Goal: Task Accomplishment & Management: Complete application form

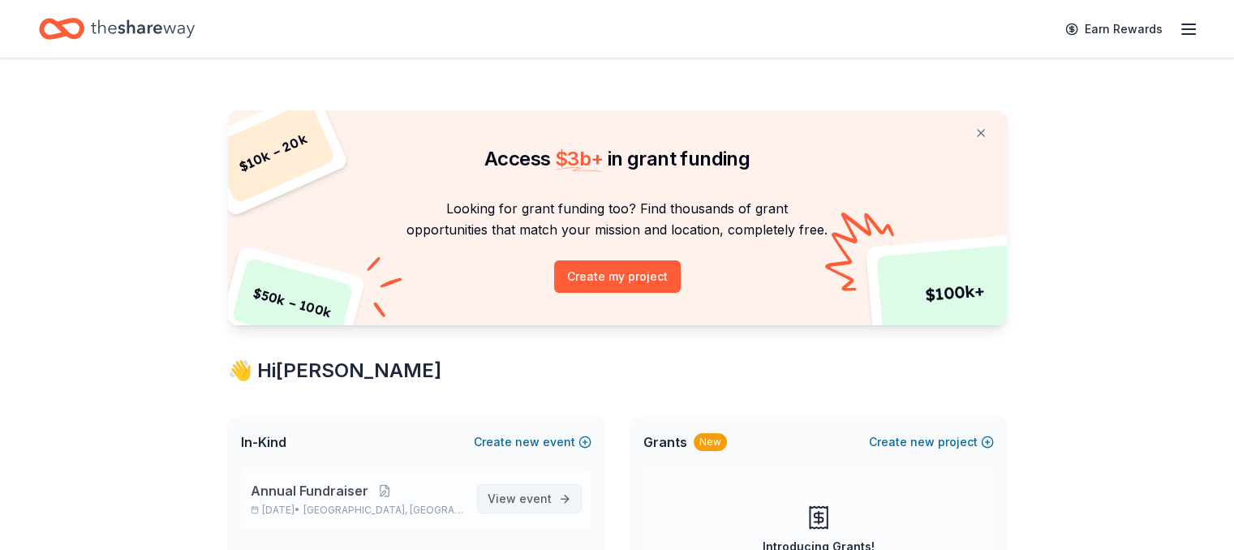
click at [540, 494] on span "event" at bounding box center [535, 499] width 32 height 14
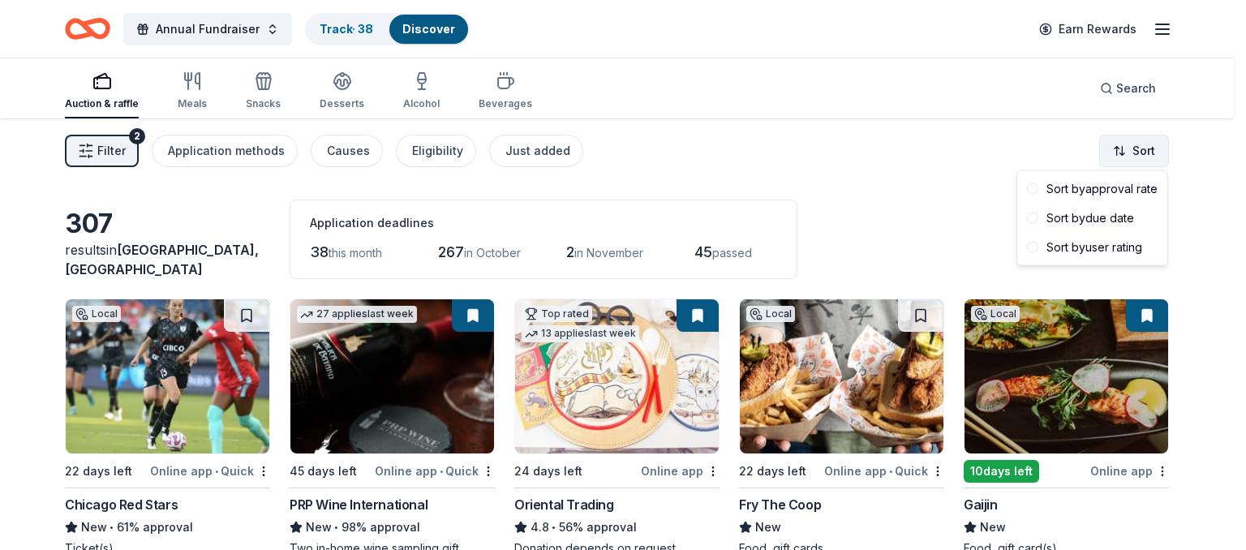
click at [1149, 151] on html "Annual Fundraiser Track · 38 Discover Earn Rewards Auction & raffle Meals Snack…" at bounding box center [623, 275] width 1246 height 550
click at [1078, 220] on div "Sort by due date" at bounding box center [1093, 218] width 144 height 29
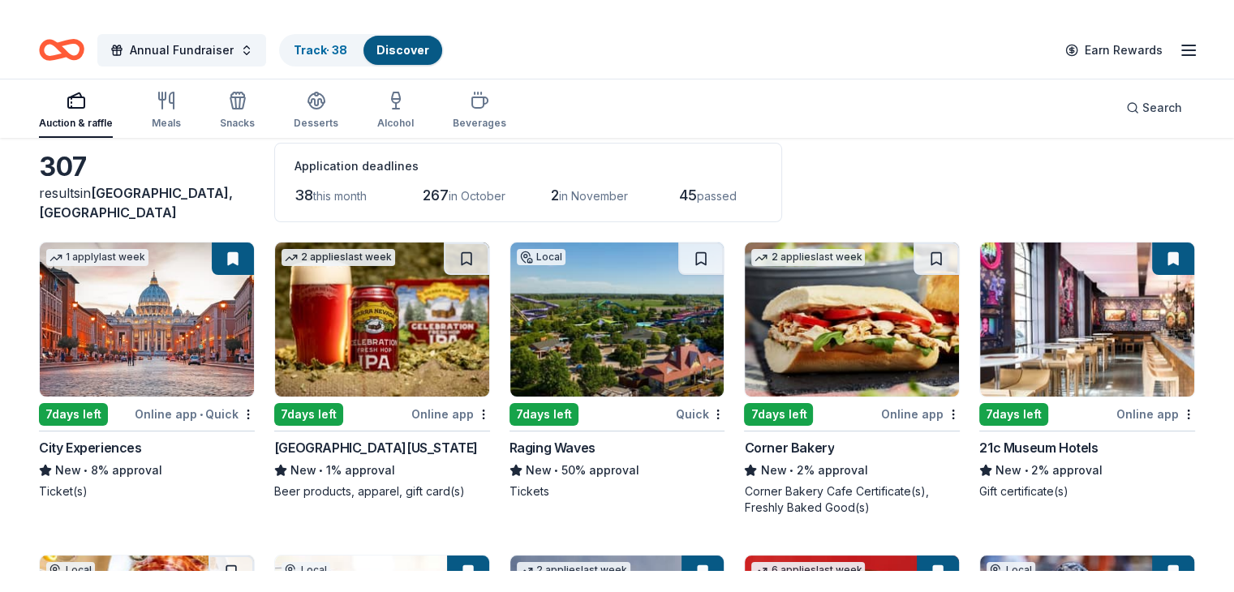
scroll to position [78, 0]
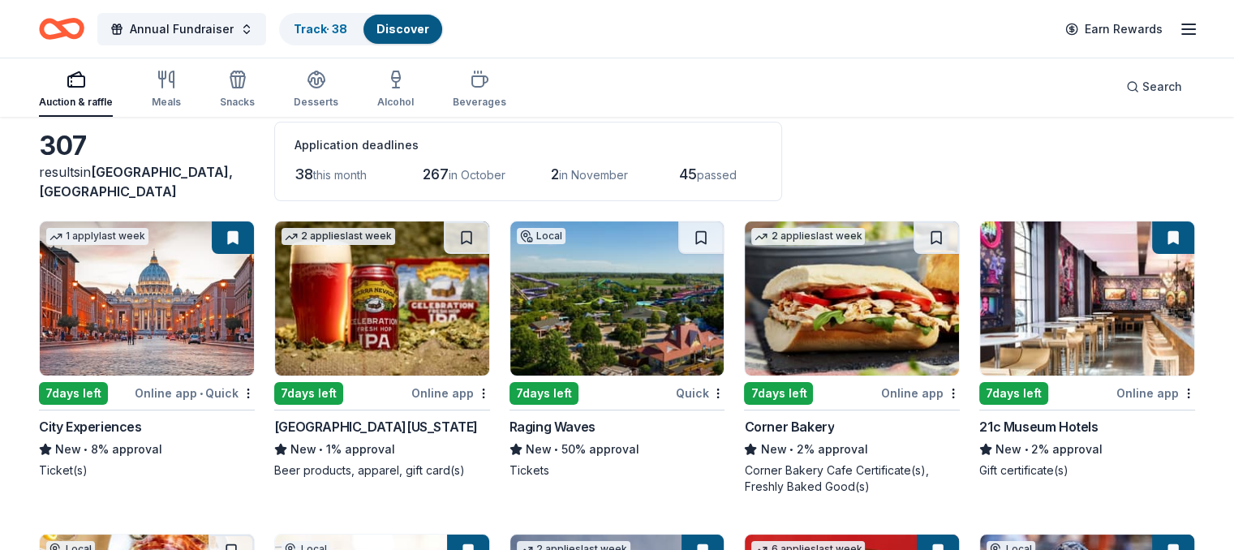
click at [334, 419] on div "Sierra Nevada" at bounding box center [376, 426] width 204 height 19
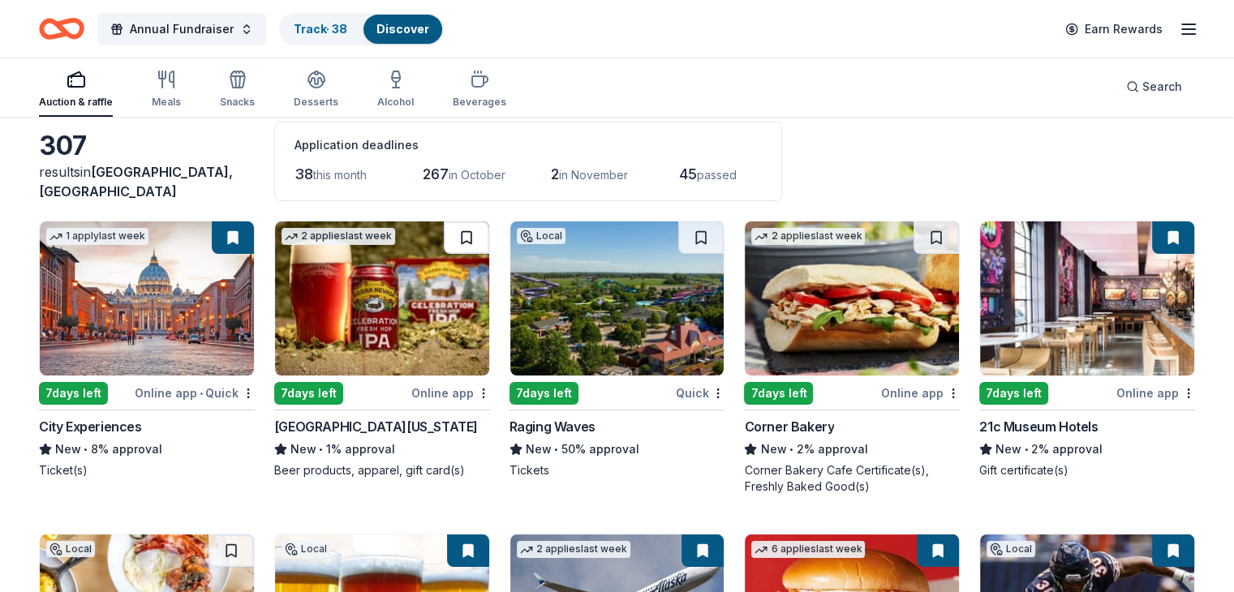
click at [471, 238] on button at bounding box center [466, 238] width 45 height 32
click at [571, 425] on div "Raging Waves" at bounding box center [553, 426] width 86 height 19
click at [779, 424] on div "Corner Bakery" at bounding box center [789, 426] width 90 height 19
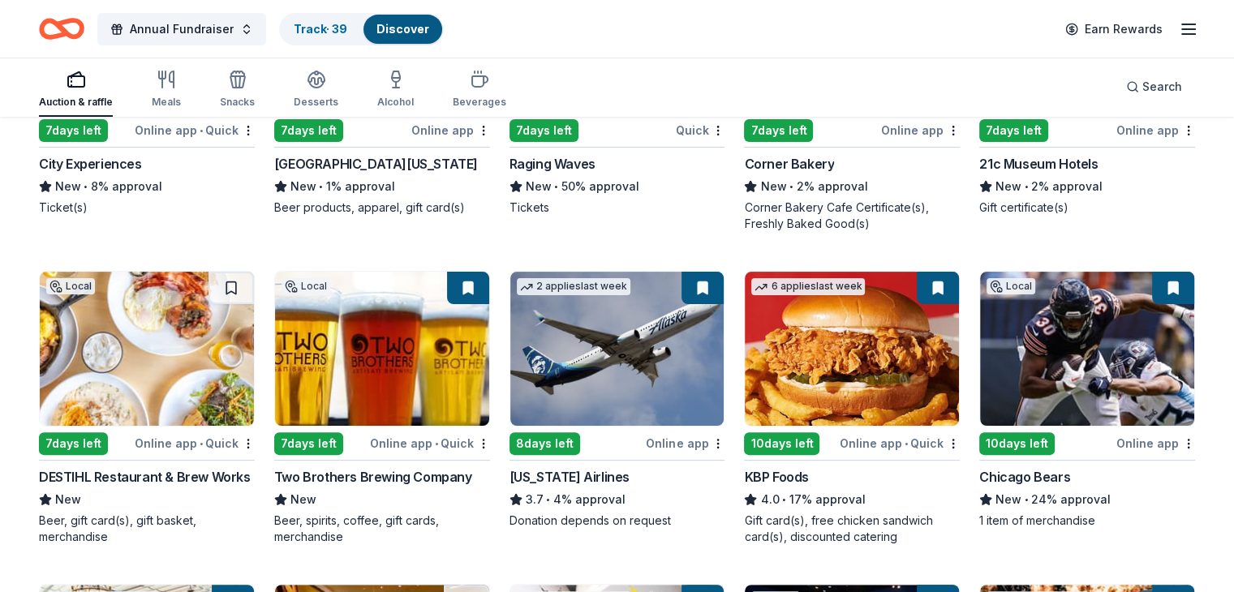
scroll to position [342, 0]
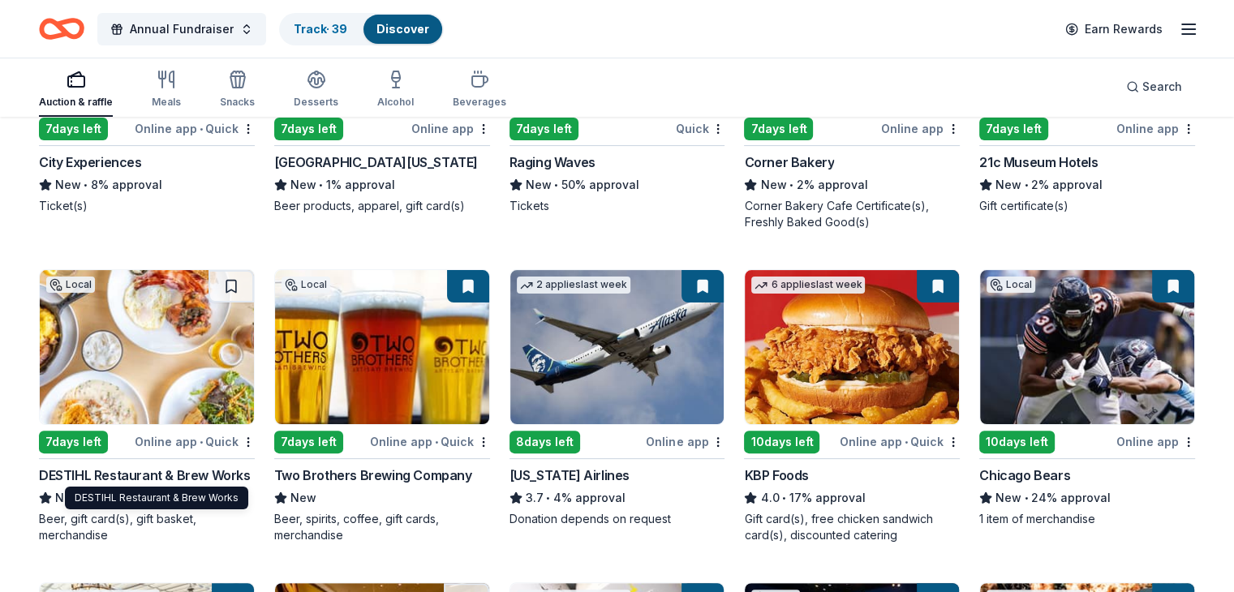
click at [127, 476] on div "DESTIHL Restaurant & Brew Works" at bounding box center [145, 475] width 212 height 19
click at [243, 279] on button at bounding box center [231, 286] width 45 height 32
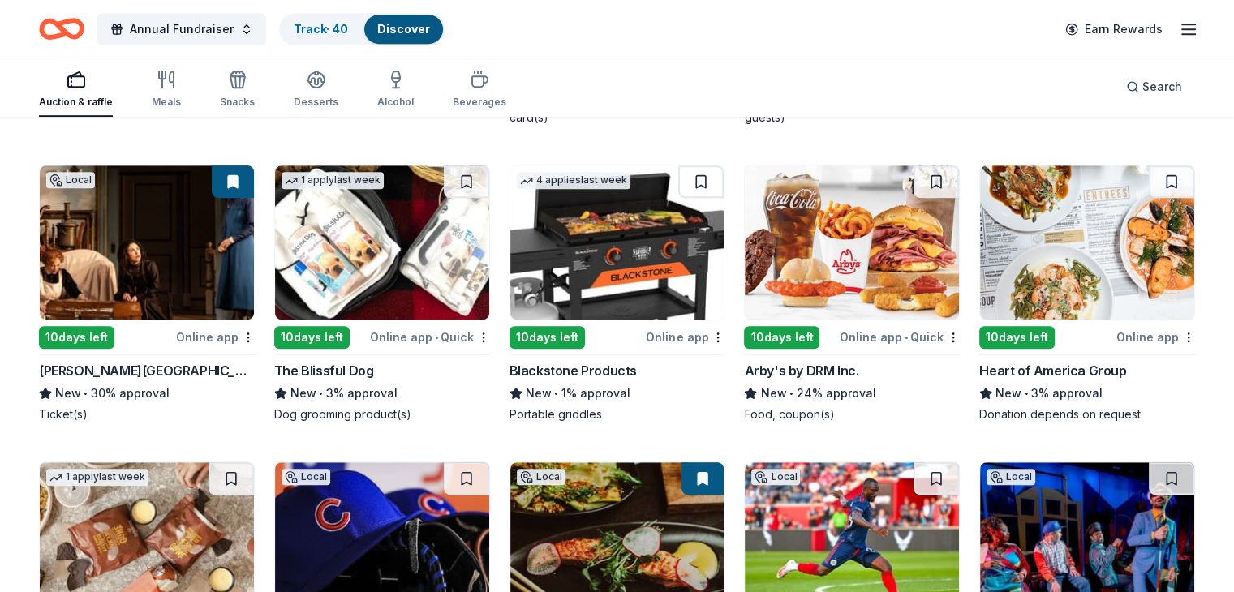
scroll to position [1078, 0]
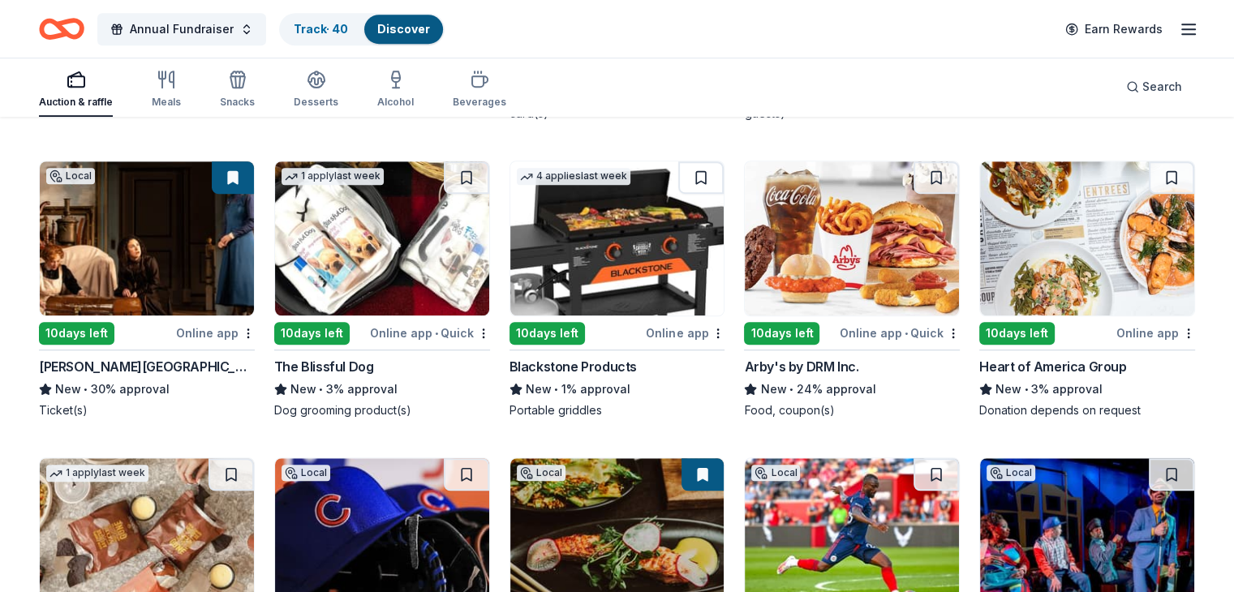
click at [343, 362] on div "The Blissful Dog" at bounding box center [324, 366] width 100 height 19
click at [472, 175] on button at bounding box center [466, 177] width 45 height 32
click at [596, 360] on div "Blackstone Products" at bounding box center [573, 366] width 127 height 19
click at [811, 361] on div "Arby's by DRM Inc." at bounding box center [801, 366] width 114 height 19
click at [1044, 364] on div "Heart of America Group" at bounding box center [1052, 366] width 147 height 19
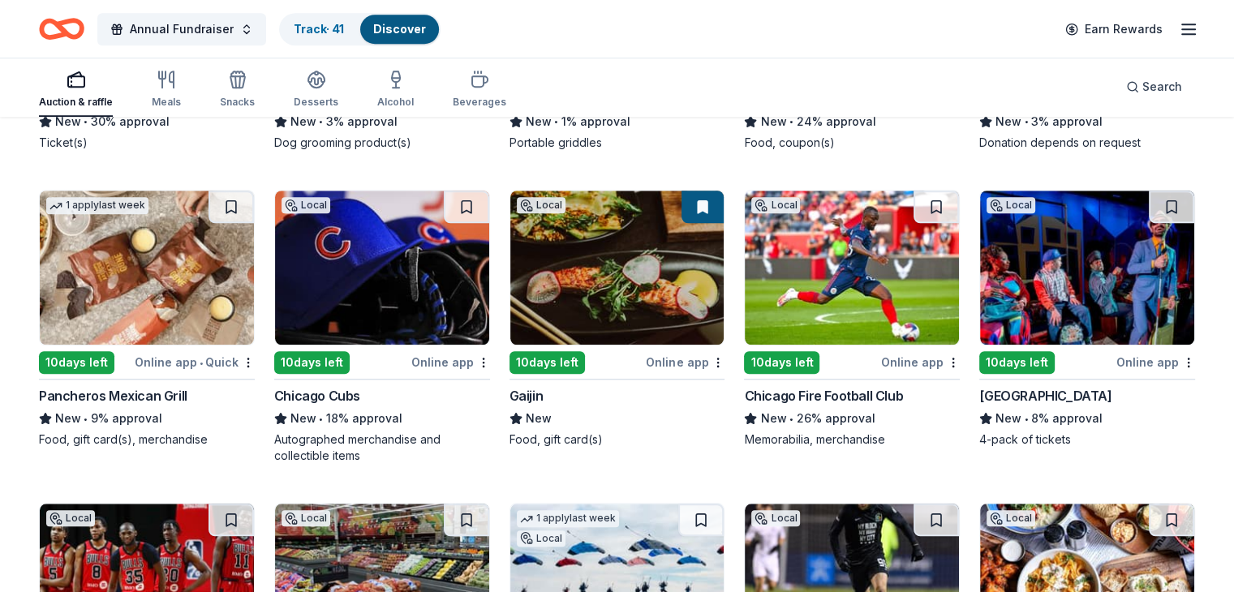
scroll to position [1350, 0]
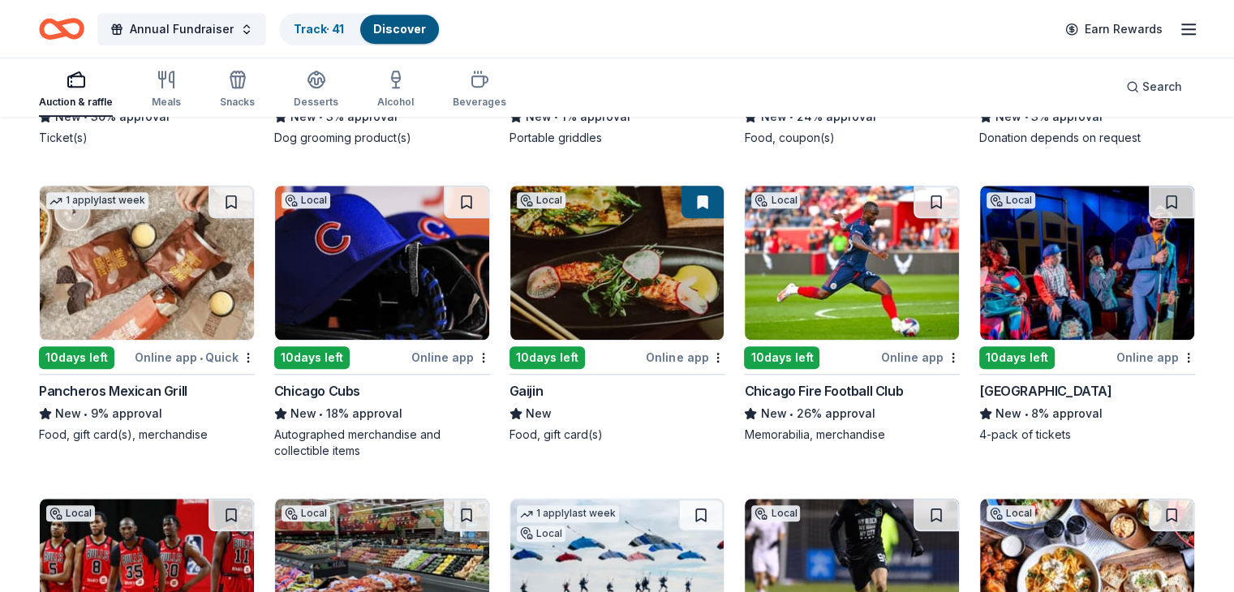
click at [145, 390] on div "Pancheros Mexican Grill" at bounding box center [113, 390] width 149 height 19
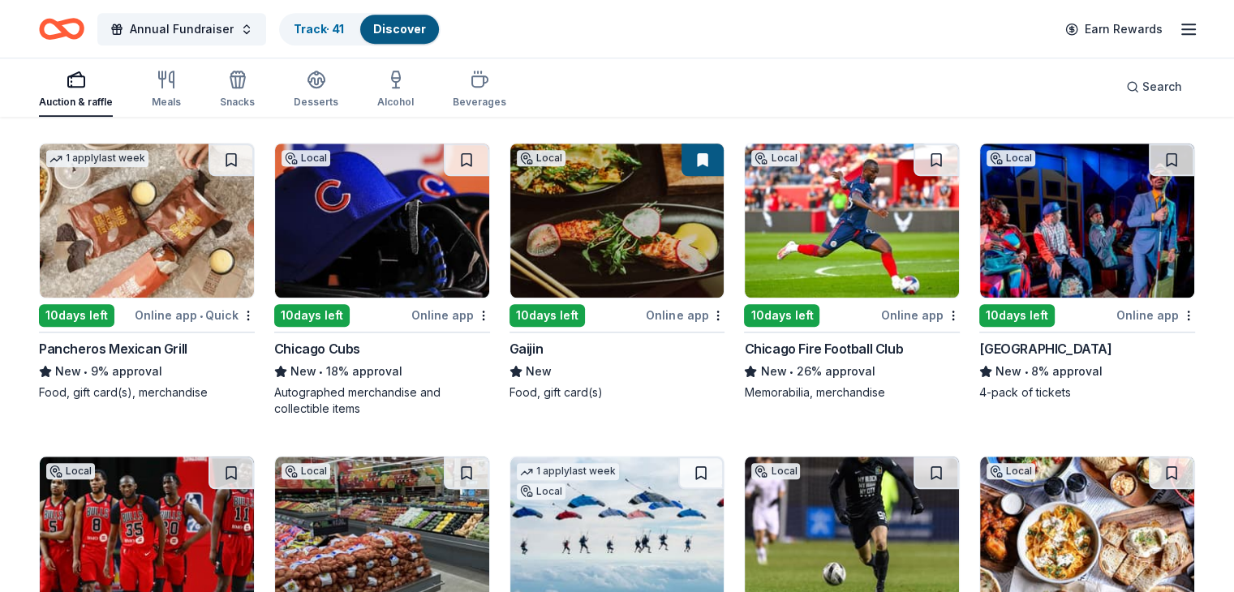
scroll to position [1393, 0]
click at [923, 158] on button at bounding box center [936, 160] width 45 height 32
click at [1010, 304] on div "10 days left" at bounding box center [1016, 315] width 75 height 23
click at [1149, 159] on button at bounding box center [1171, 160] width 45 height 32
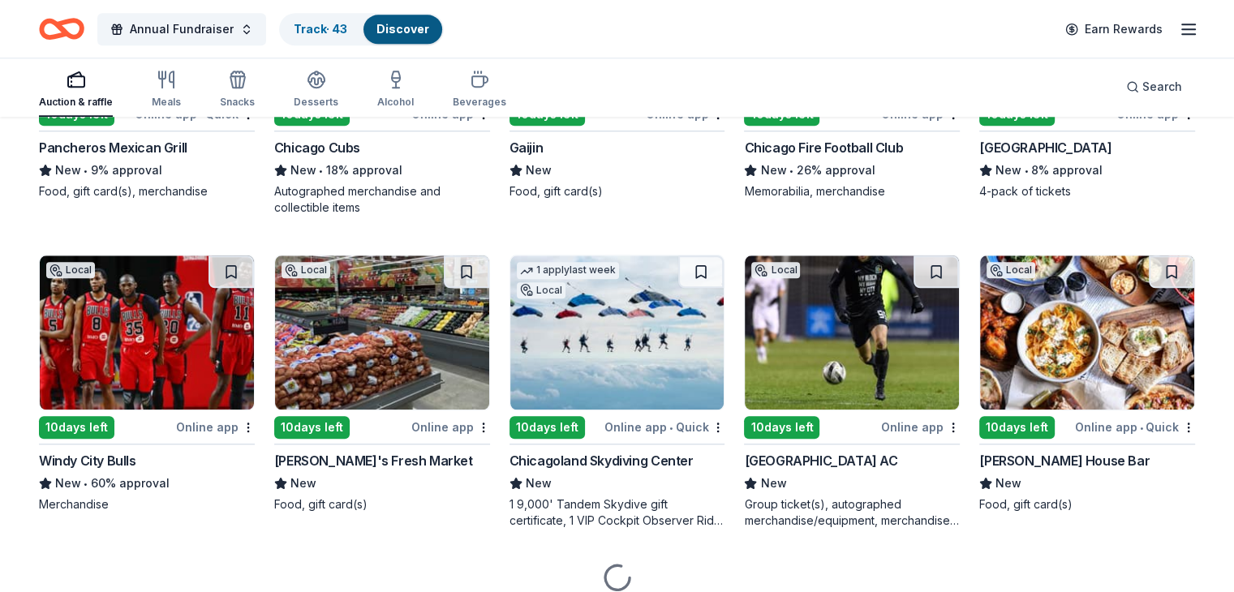
scroll to position [1600, 0]
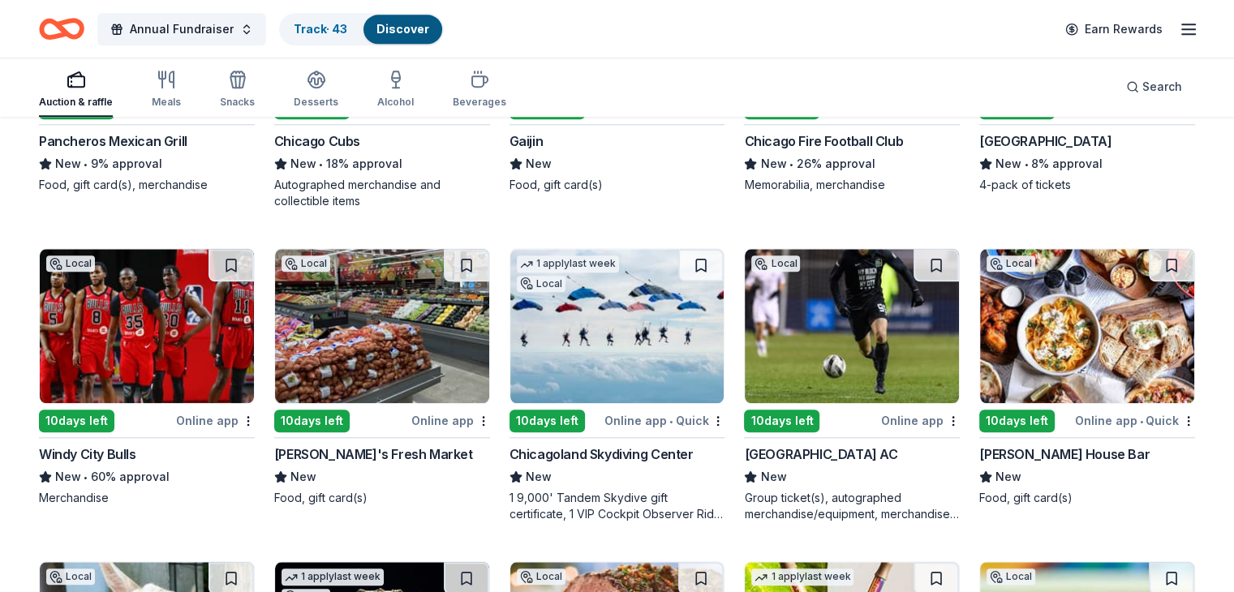
click at [101, 450] on div "Windy City Bulls" at bounding box center [87, 454] width 97 height 19
click at [247, 260] on button at bounding box center [231, 265] width 45 height 32
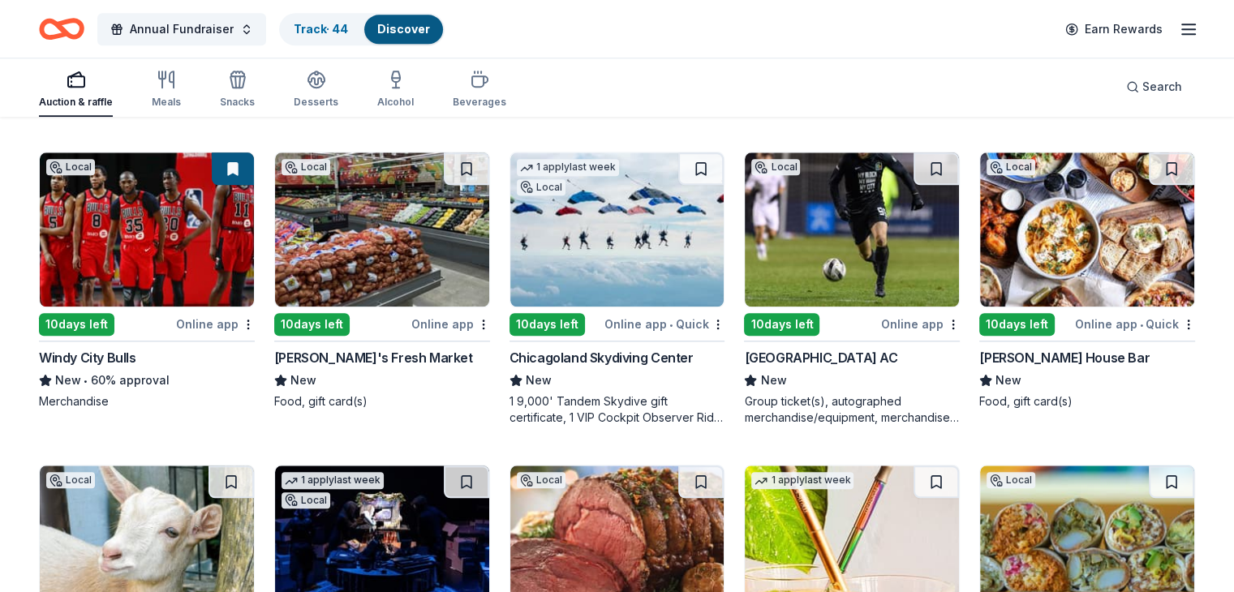
scroll to position [1700, 0]
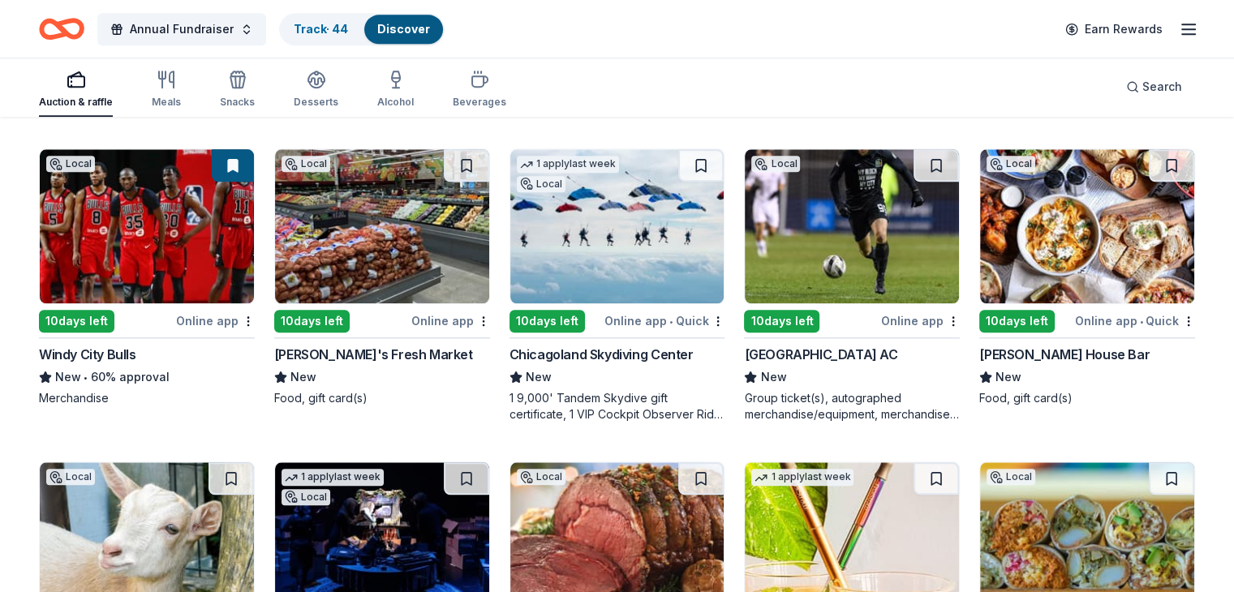
click at [349, 349] on div "Tony's Fresh Market" at bounding box center [373, 354] width 199 height 19
click at [588, 356] on div "Chicagoland Skydiving Center" at bounding box center [602, 354] width 184 height 19
click at [698, 166] on button at bounding box center [700, 165] width 45 height 32
click at [809, 353] on div "[GEOGRAPHIC_DATA] AC" at bounding box center [820, 354] width 153 height 19
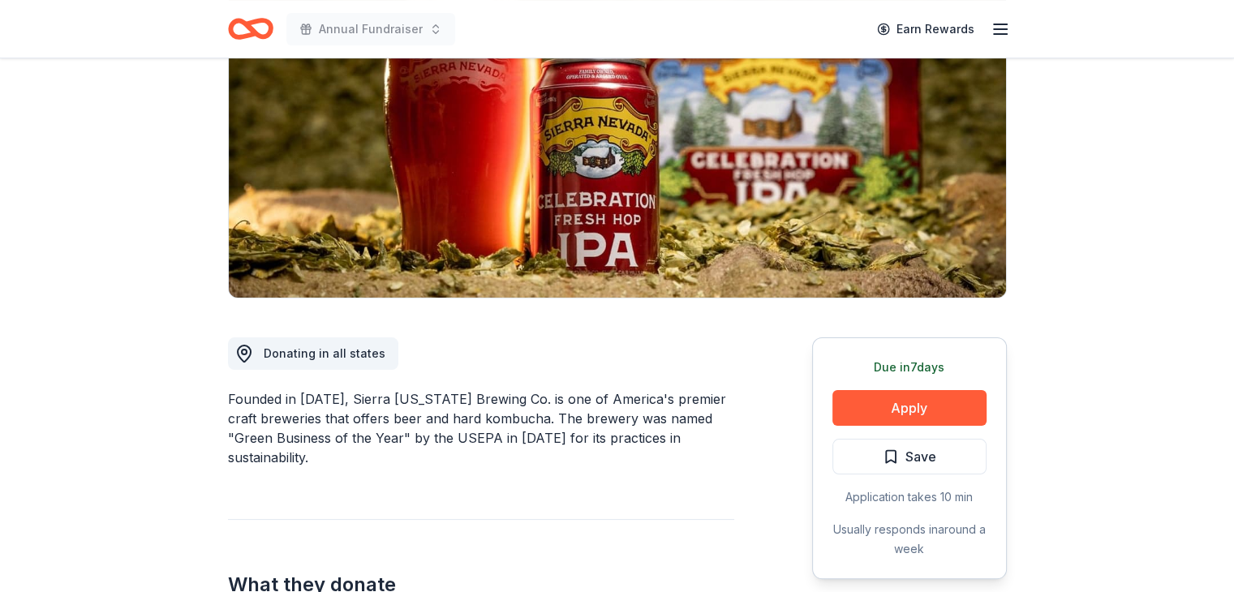
scroll to position [211, 0]
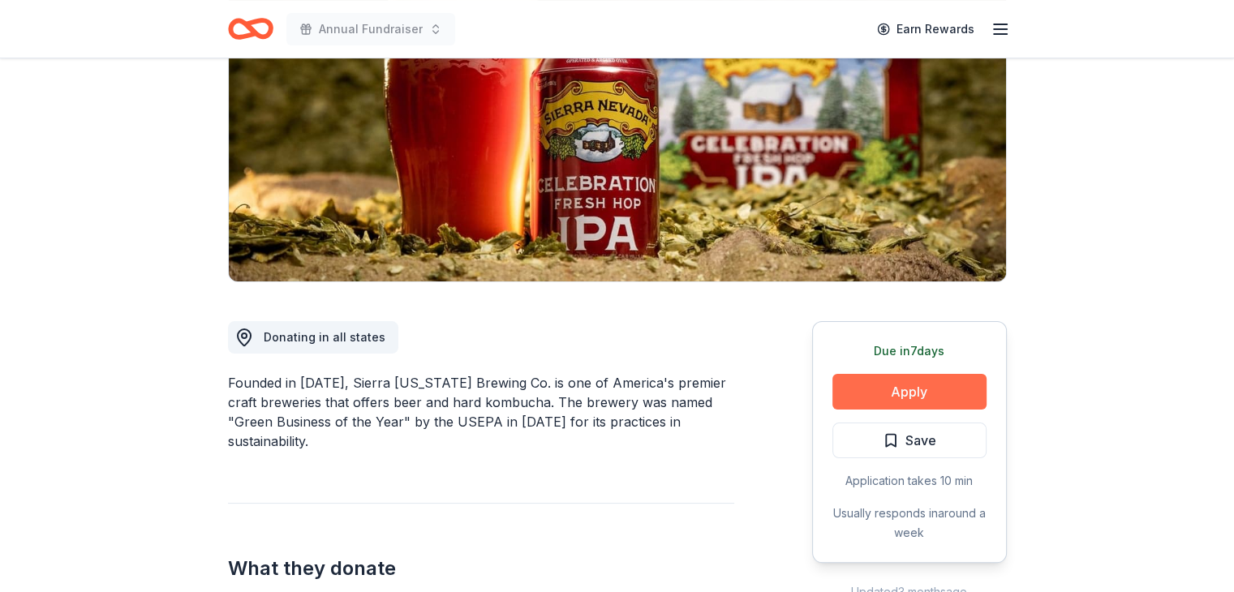
click at [925, 387] on button "Apply" at bounding box center [910, 392] width 154 height 36
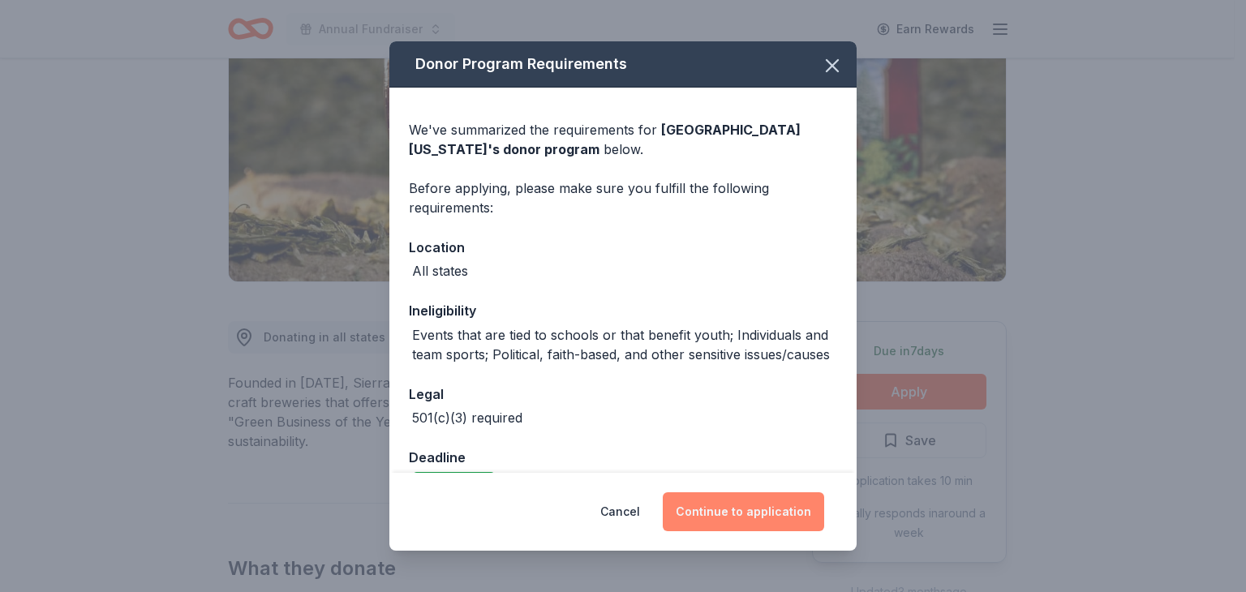
click at [742, 512] on button "Continue to application" at bounding box center [743, 512] width 161 height 39
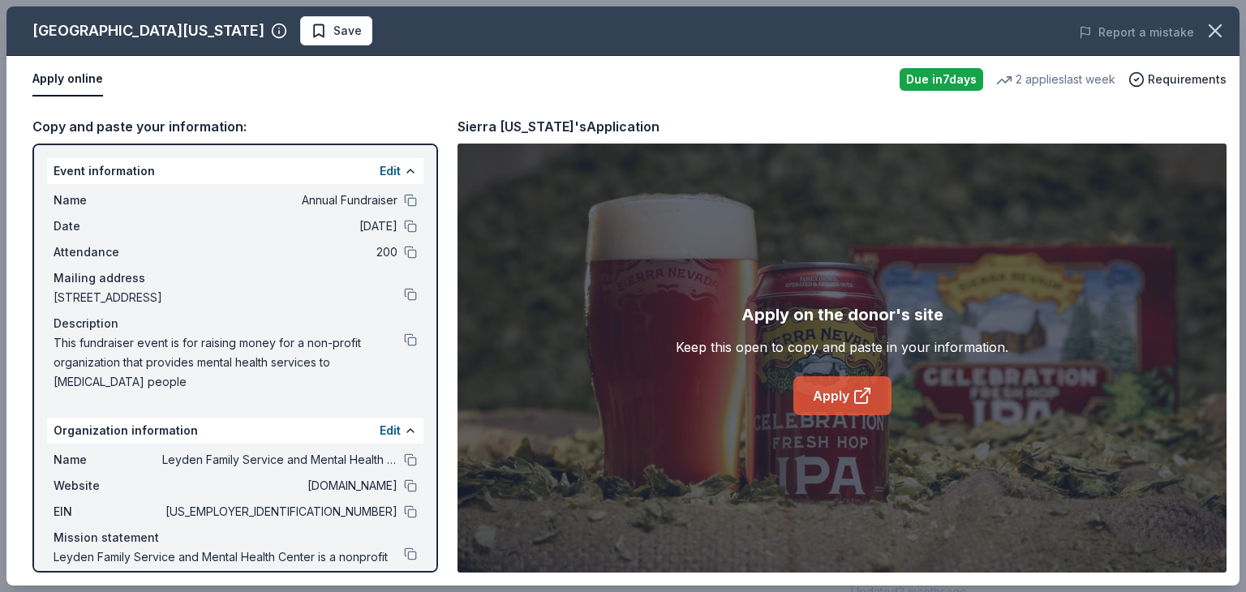
click at [842, 399] on link "Apply" at bounding box center [843, 396] width 98 height 39
click at [1225, 29] on icon "button" at bounding box center [1215, 30] width 23 height 23
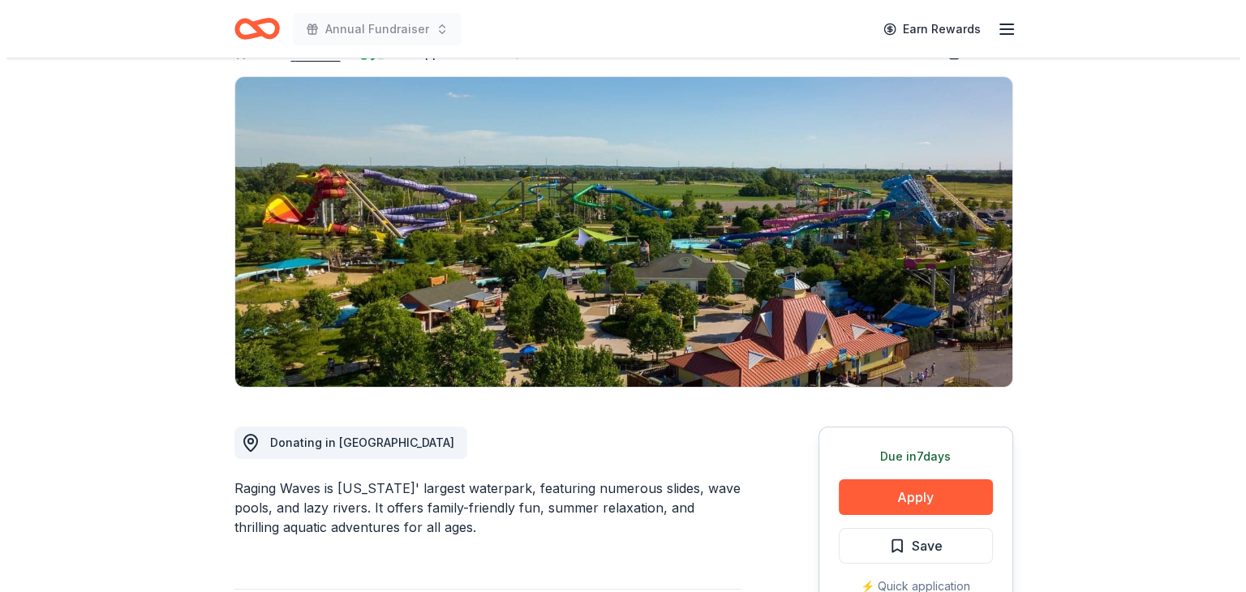
scroll to position [106, 0]
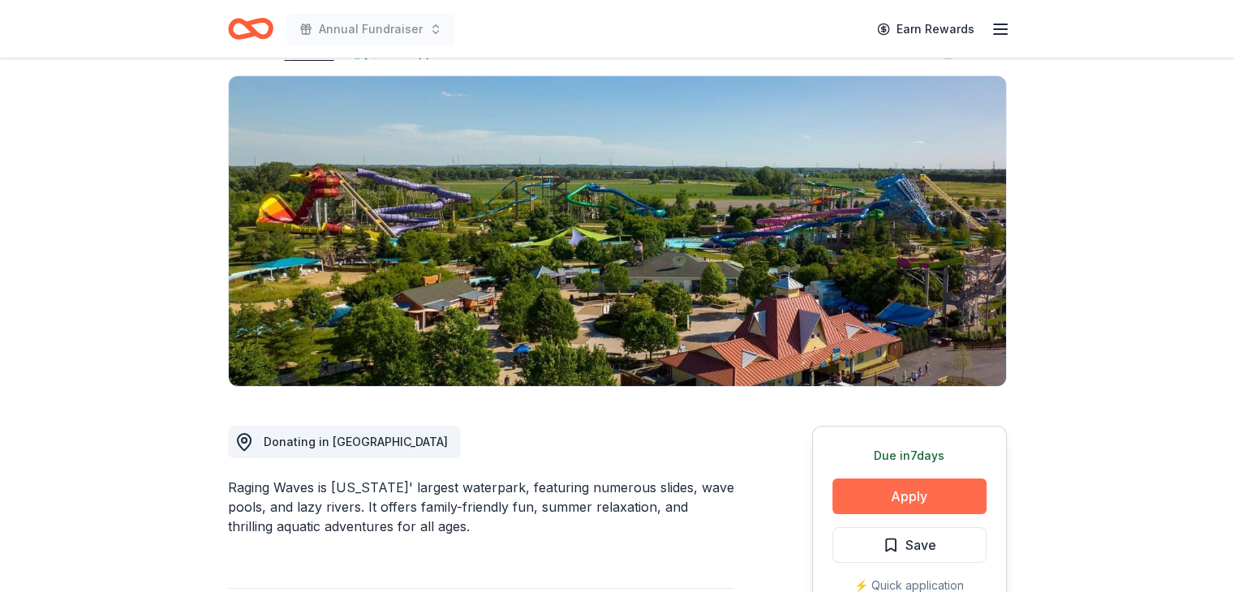
click at [912, 497] on button "Apply" at bounding box center [910, 497] width 154 height 36
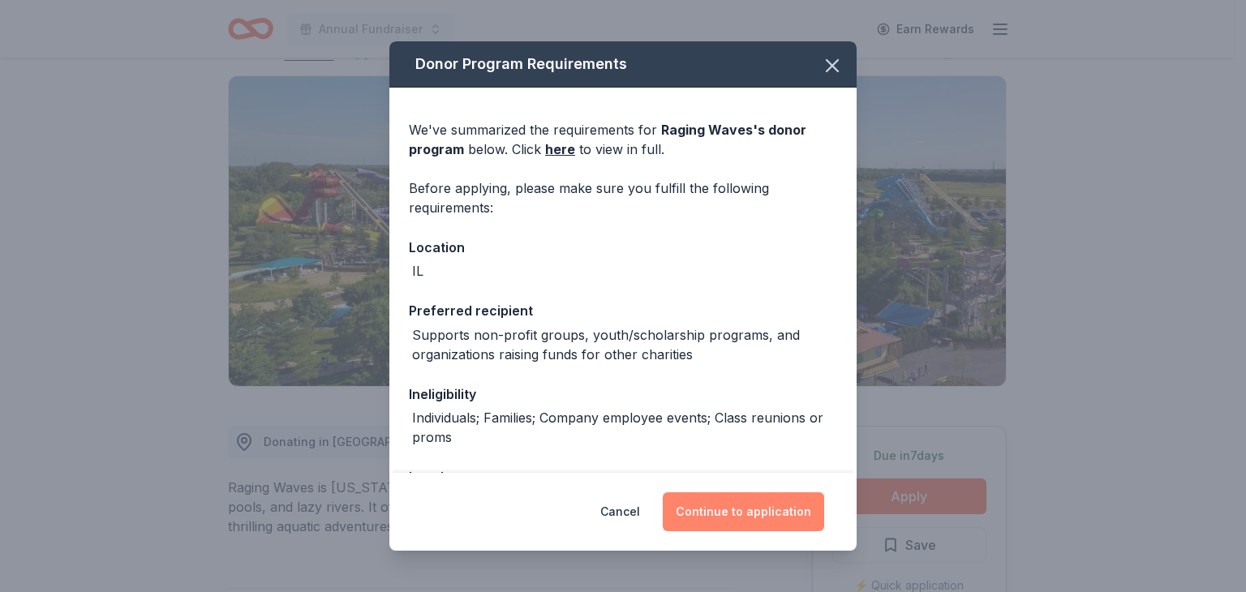
click at [732, 517] on button "Continue to application" at bounding box center [743, 512] width 161 height 39
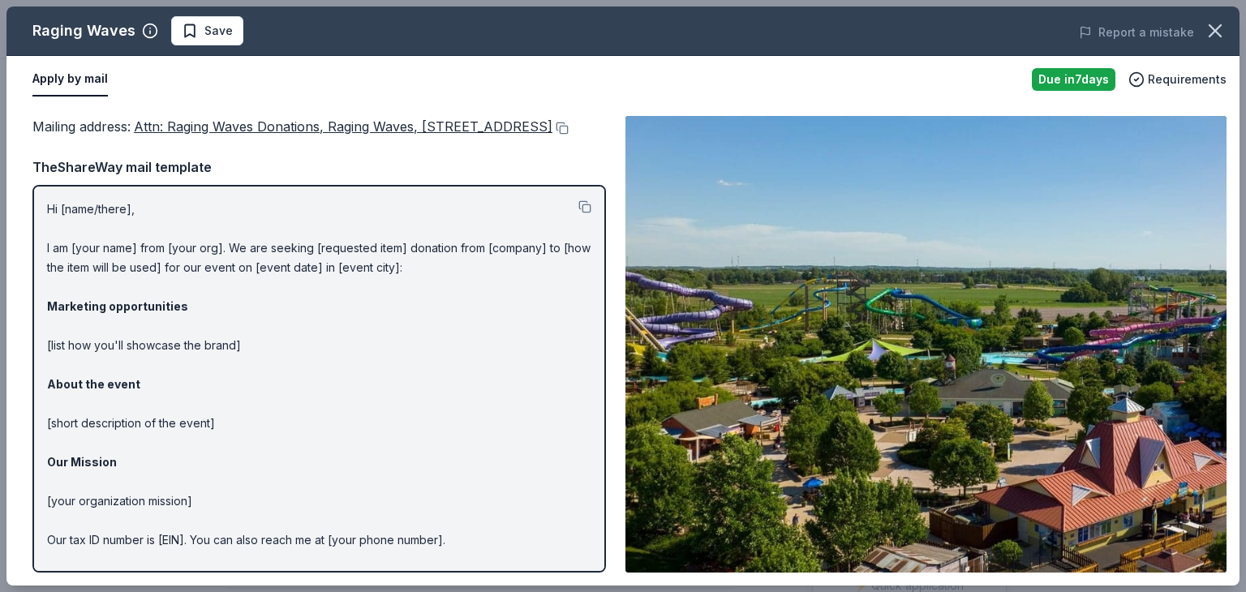
scroll to position [71, 0]
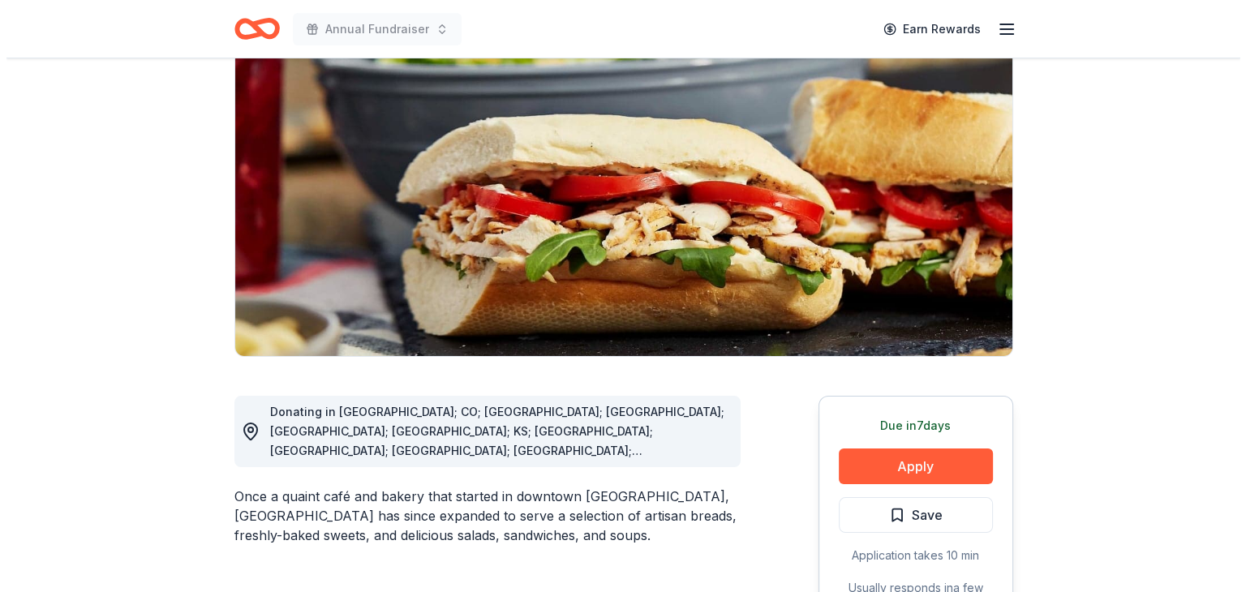
scroll to position [171, 0]
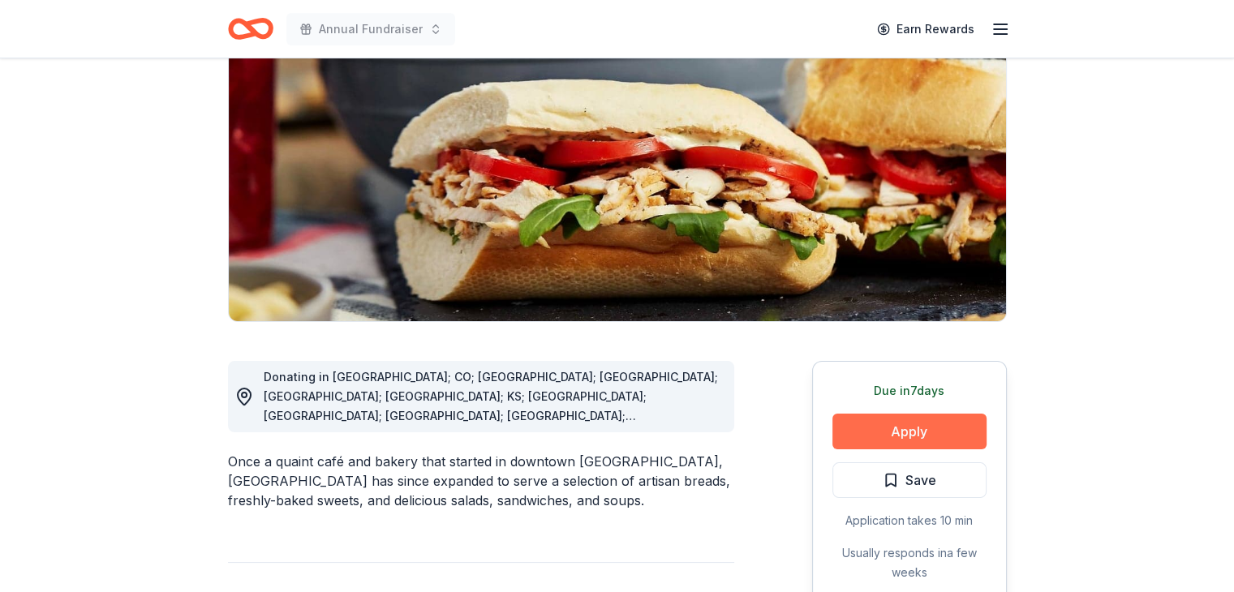
click at [903, 426] on button "Apply" at bounding box center [910, 432] width 154 height 36
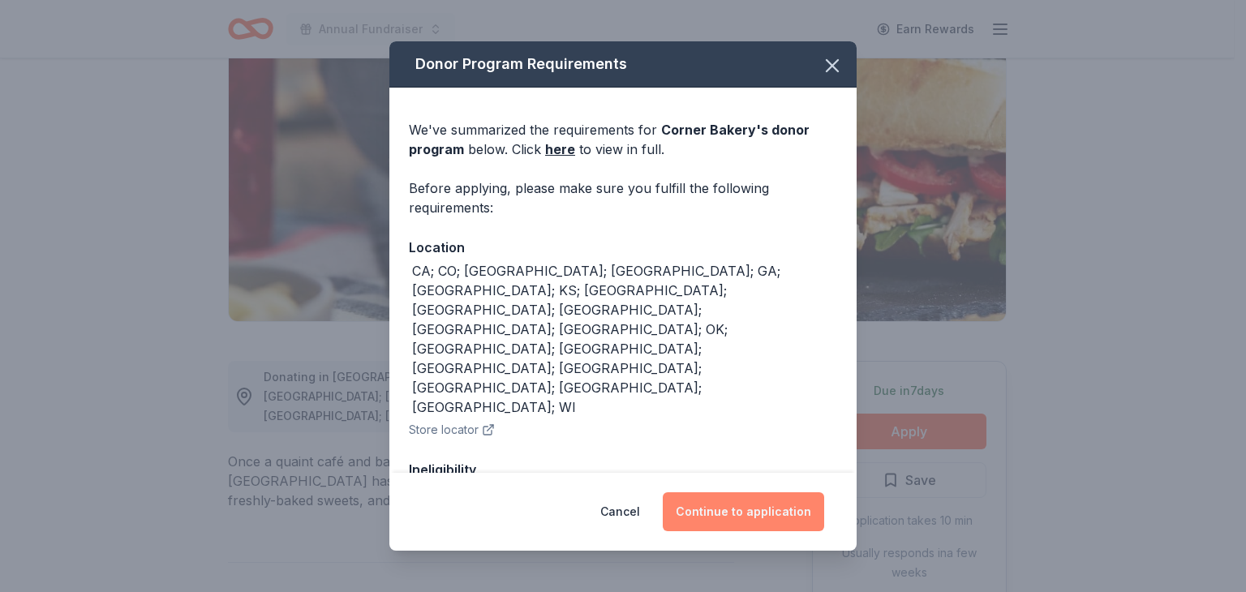
click at [758, 510] on button "Continue to application" at bounding box center [743, 512] width 161 height 39
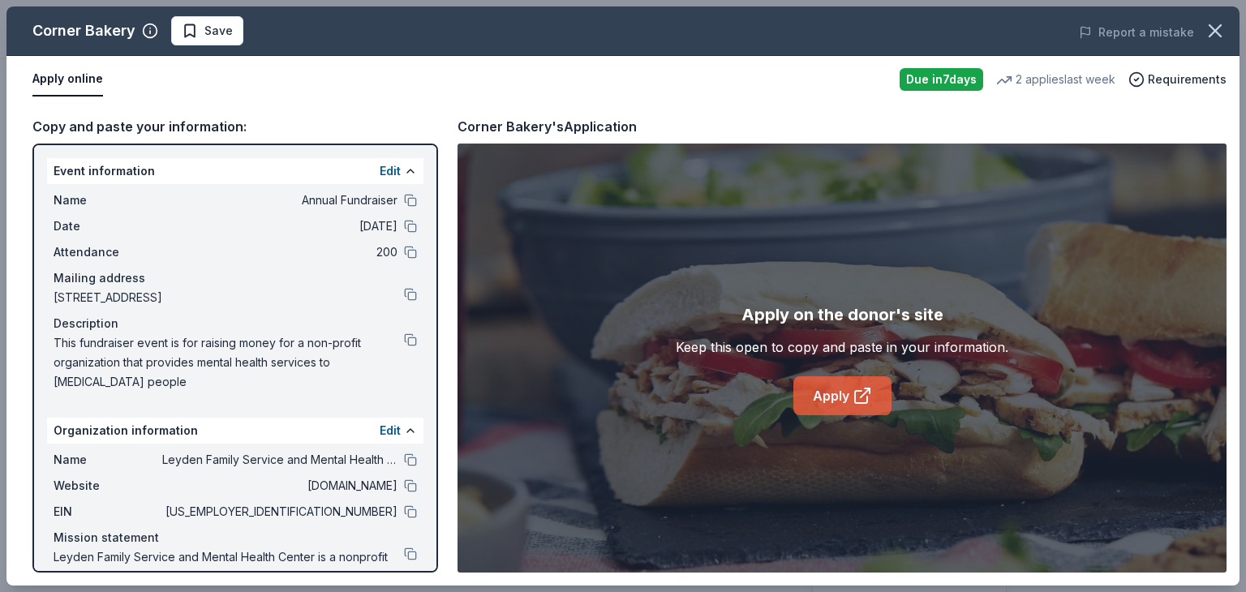
click at [855, 403] on icon at bounding box center [861, 397] width 12 height 12
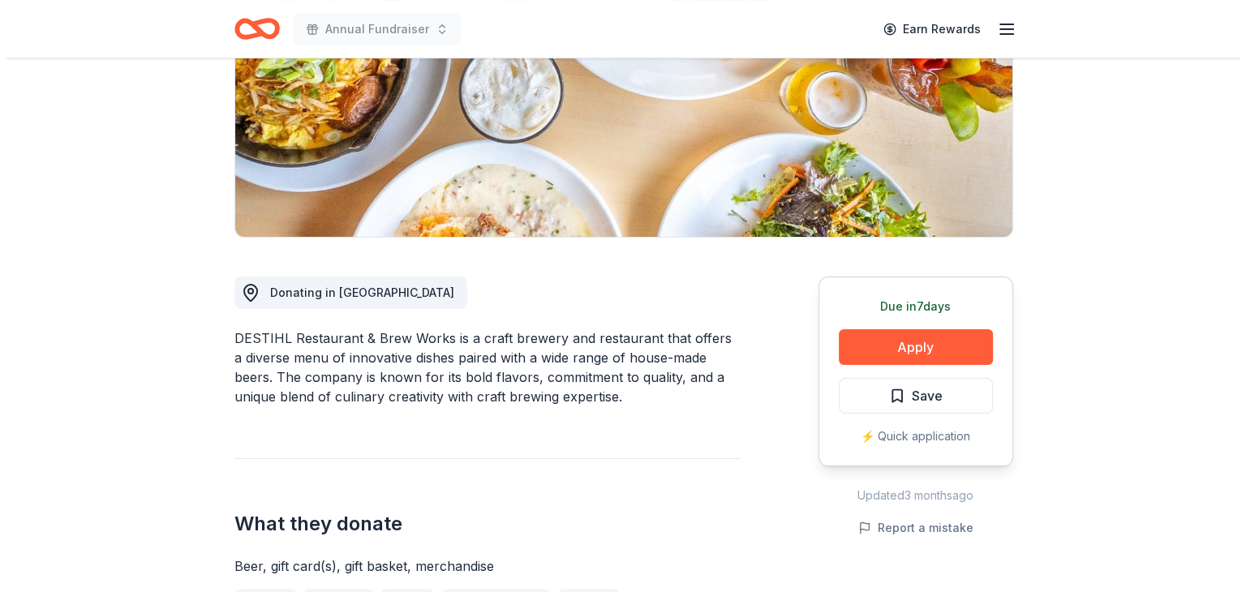
scroll to position [256, 0]
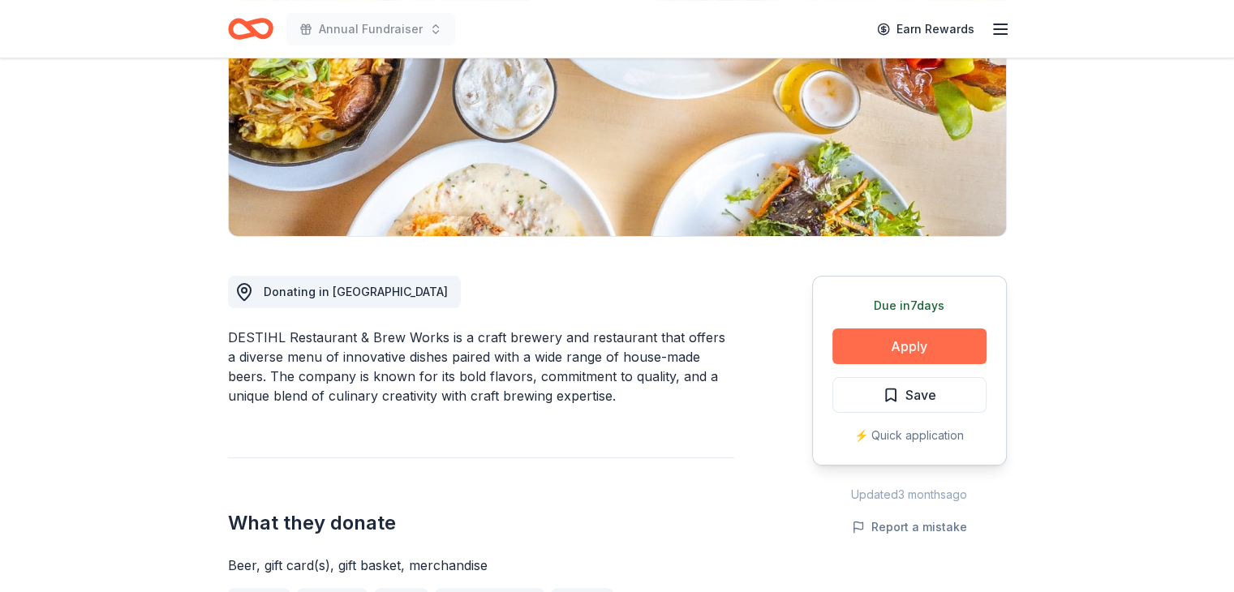
click at [893, 348] on button "Apply" at bounding box center [910, 347] width 154 height 36
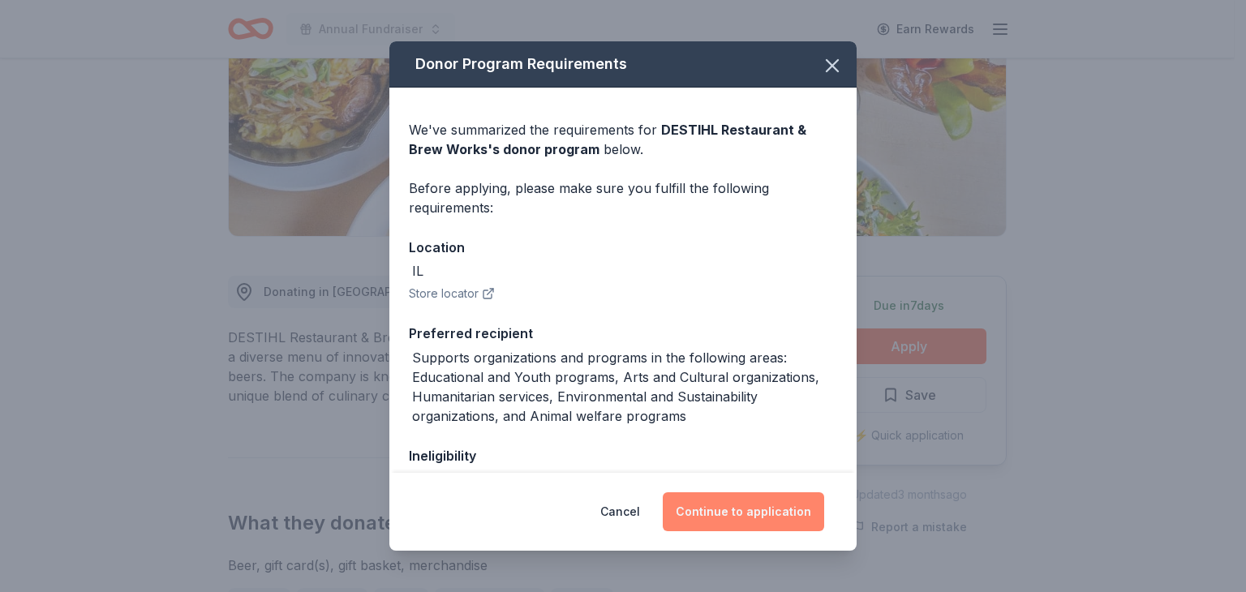
click at [766, 504] on button "Continue to application" at bounding box center [743, 512] width 161 height 39
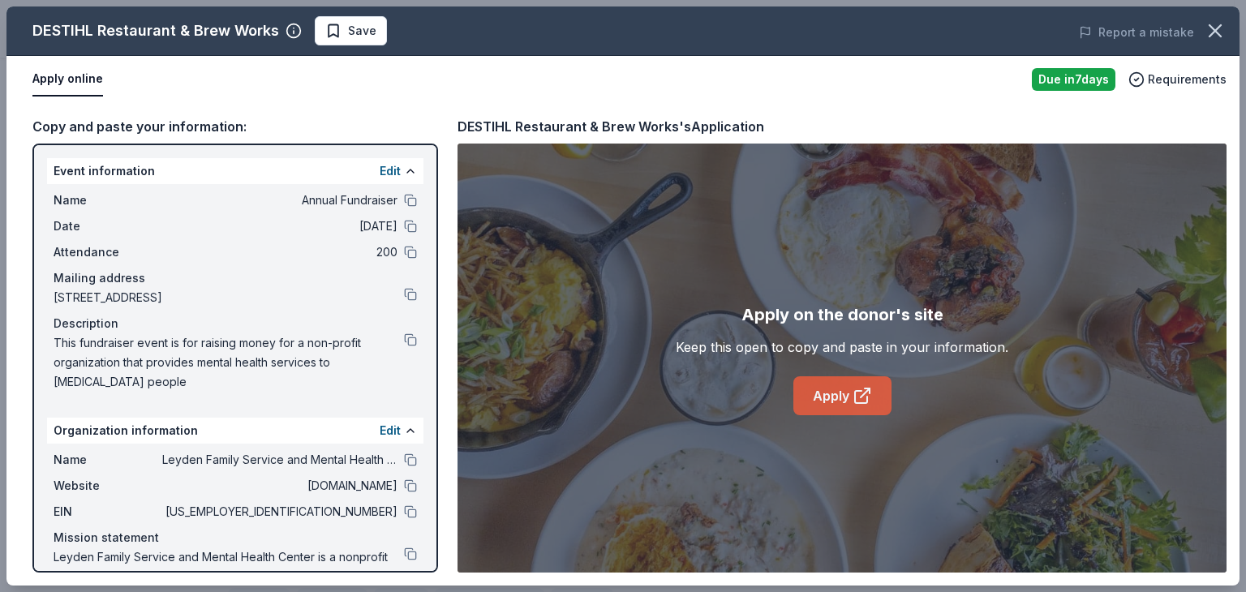
click at [857, 397] on icon at bounding box center [862, 395] width 19 height 19
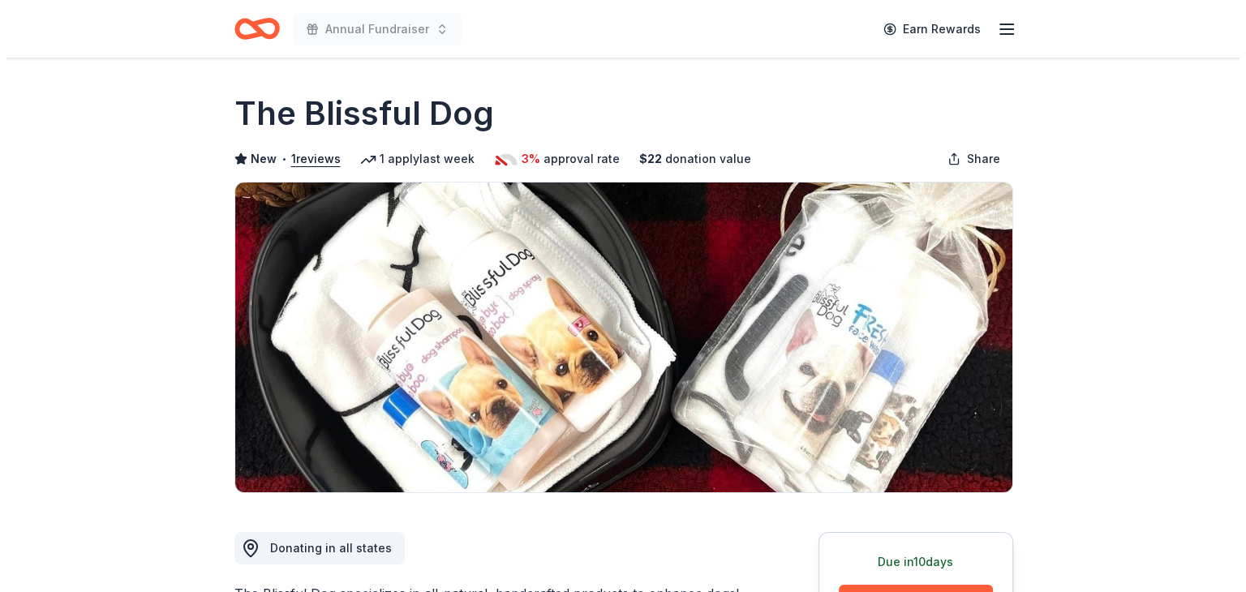
scroll to position [295, 0]
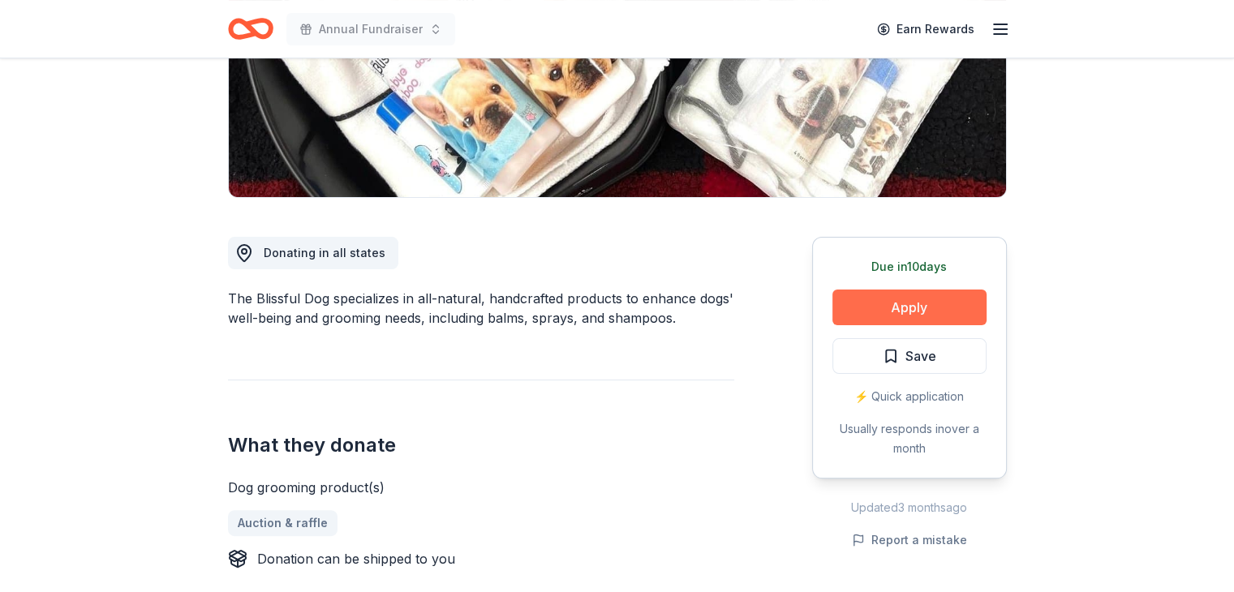
click at [909, 301] on button "Apply" at bounding box center [910, 308] width 154 height 36
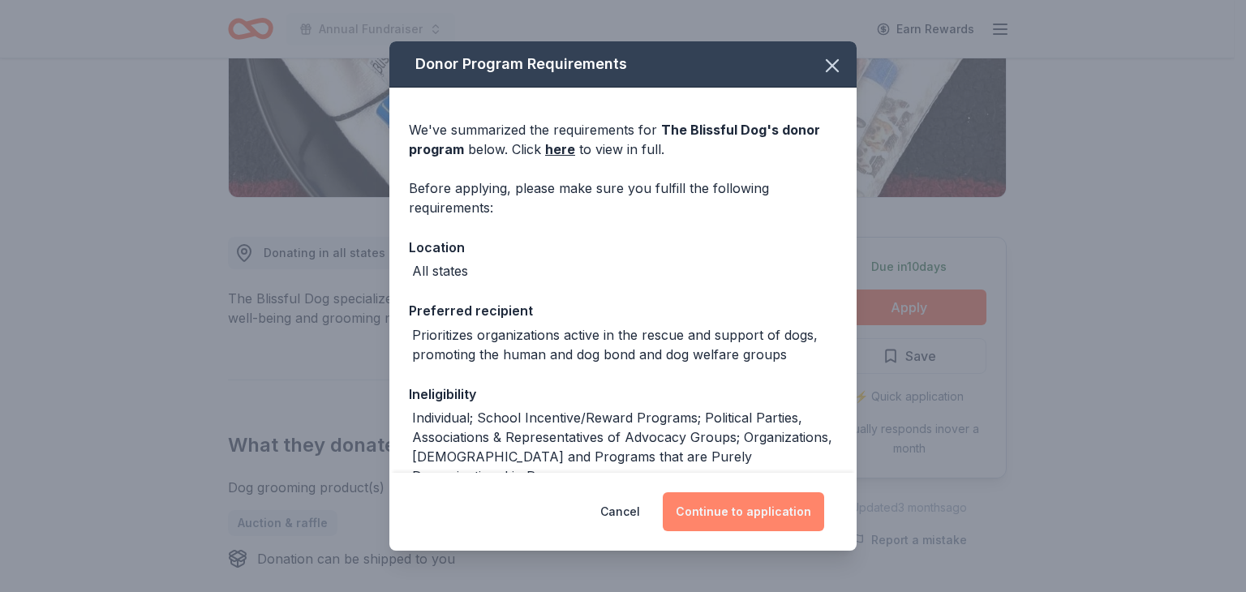
click at [735, 507] on button "Continue to application" at bounding box center [743, 512] width 161 height 39
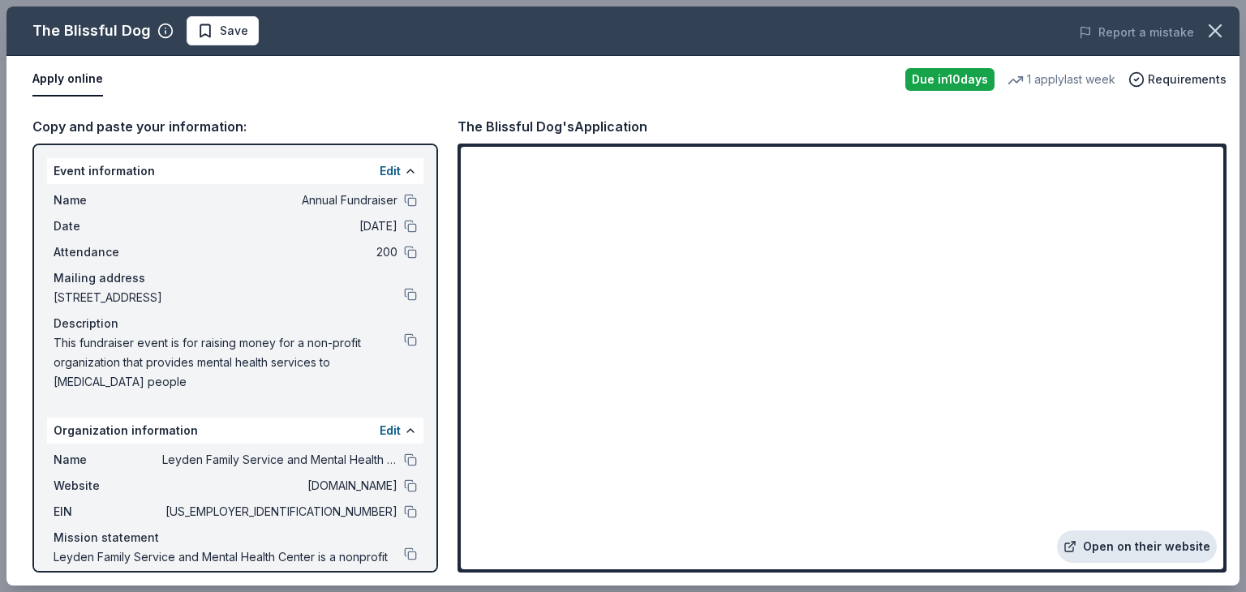
click at [1134, 547] on link "Open on their website" at bounding box center [1137, 547] width 160 height 32
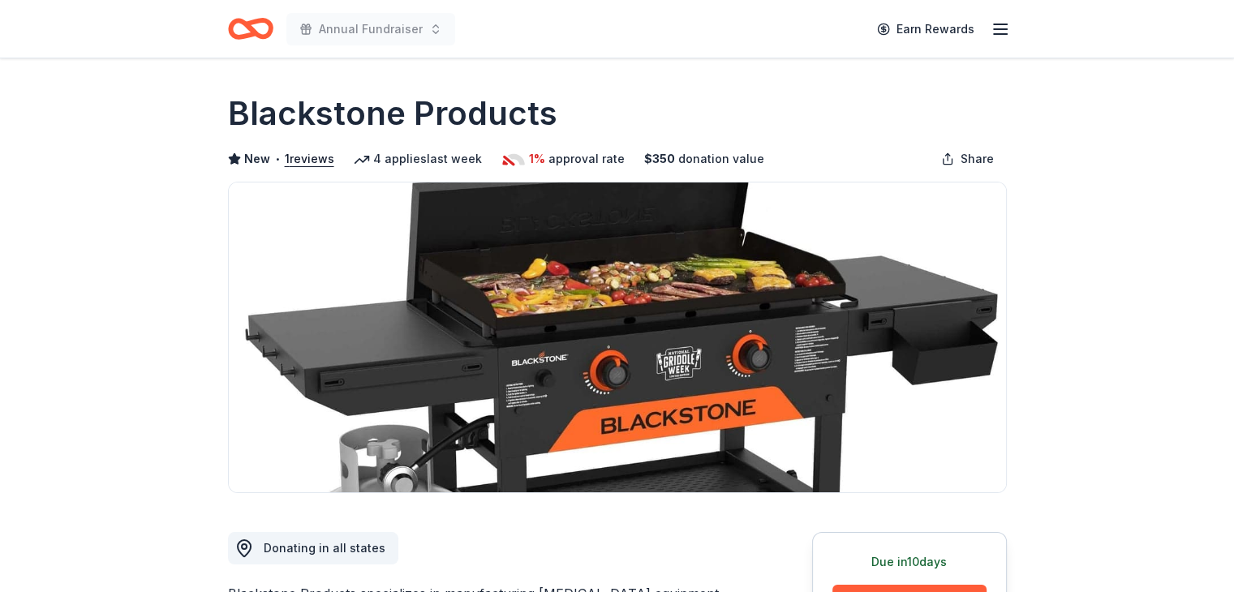
drag, startPoint x: 549, startPoint y: 121, endPoint x: 311, endPoint y: 114, distance: 237.9
click at [311, 114] on h1 "Blackstone Products" at bounding box center [392, 113] width 329 height 45
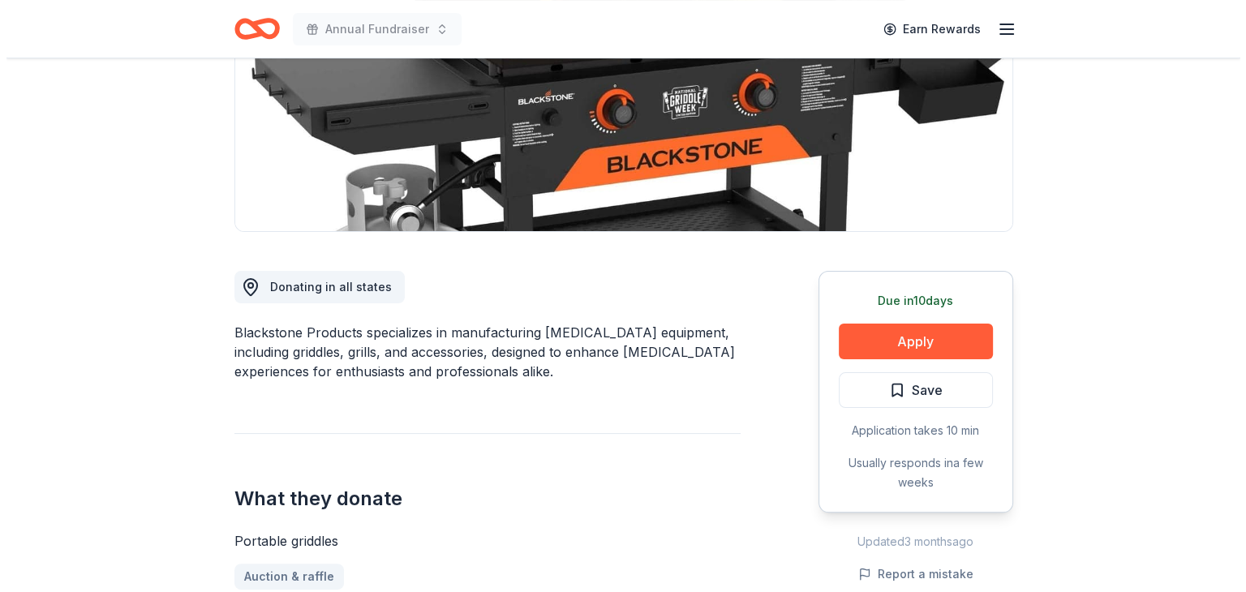
scroll to position [262, 0]
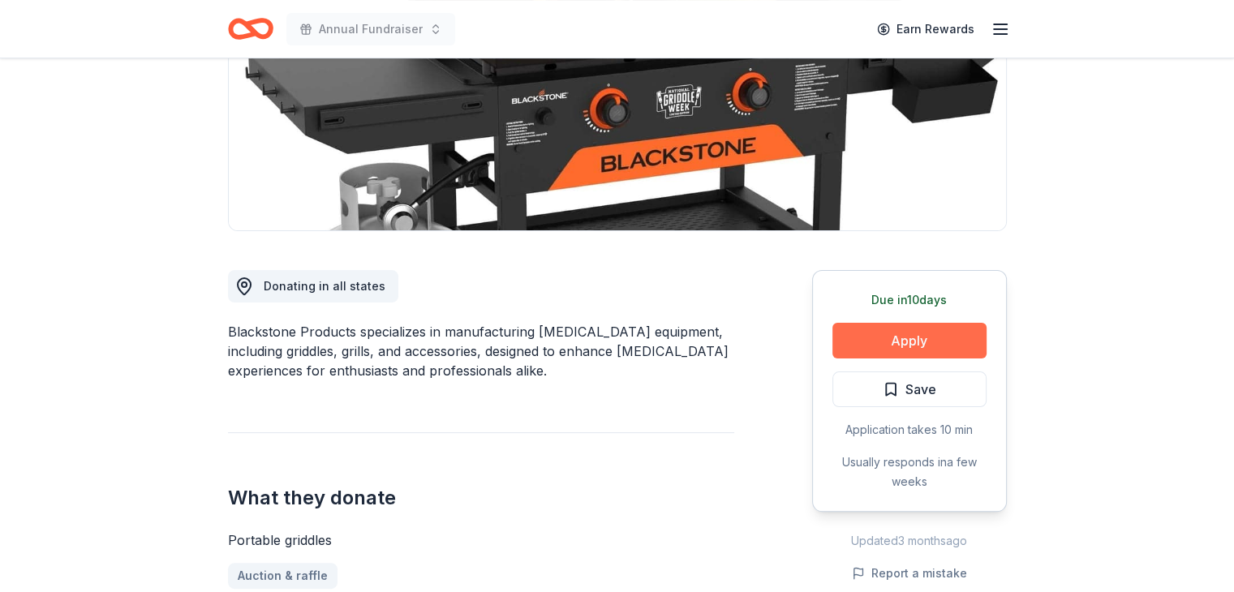
click at [876, 343] on button "Apply" at bounding box center [910, 341] width 154 height 36
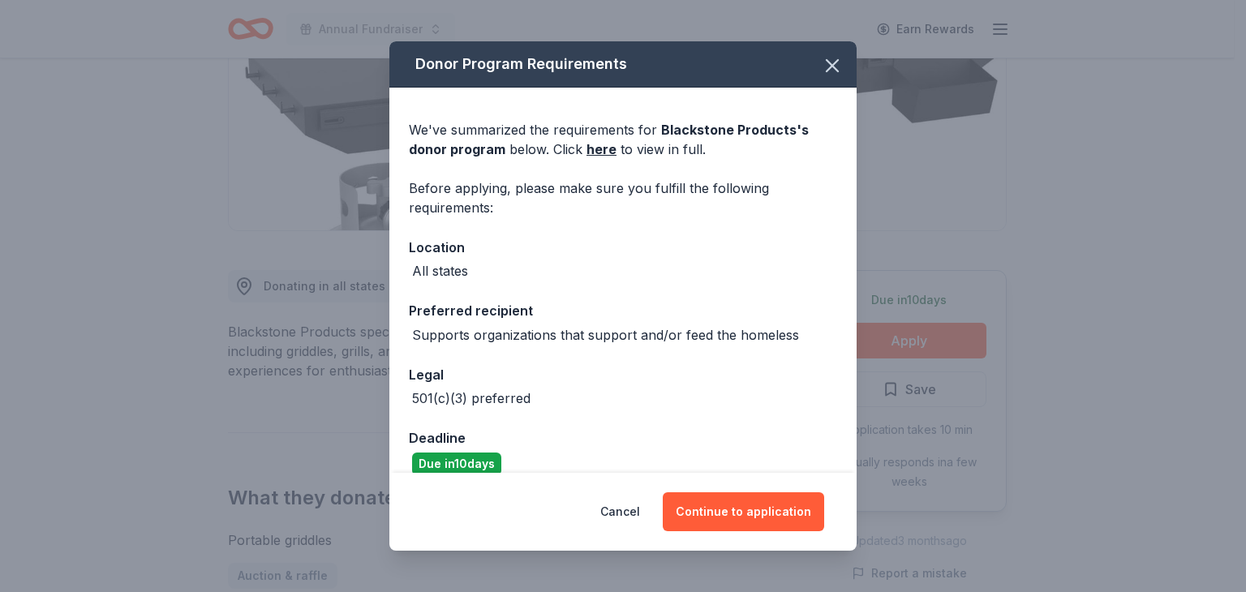
scroll to position [21, 0]
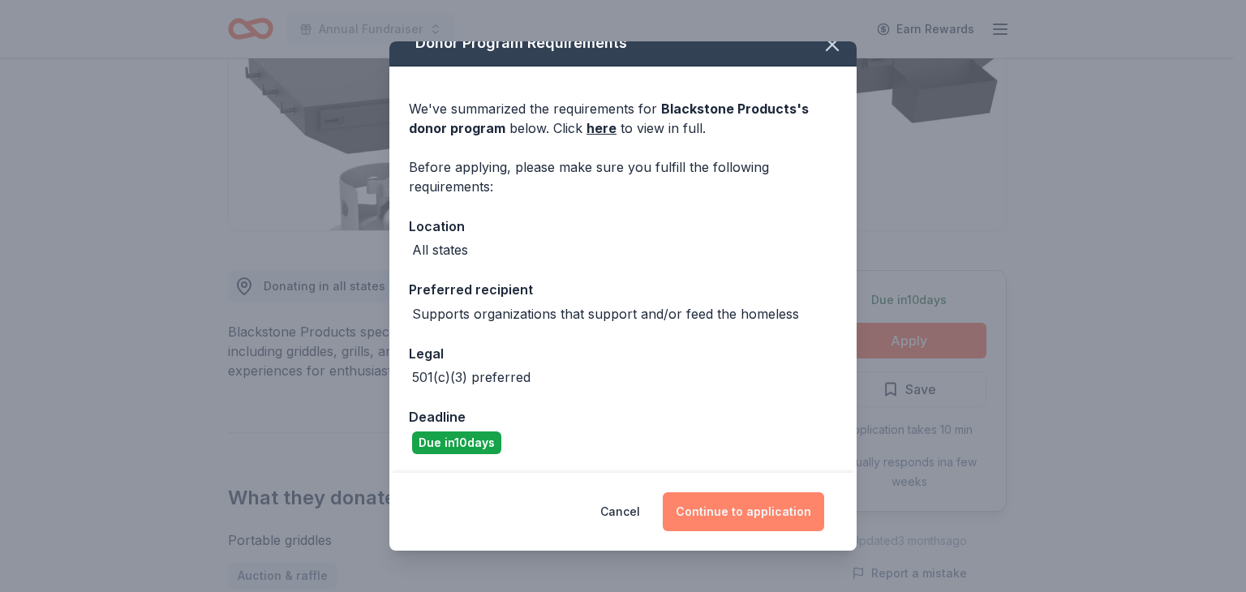
click at [763, 512] on button "Continue to application" at bounding box center [743, 512] width 161 height 39
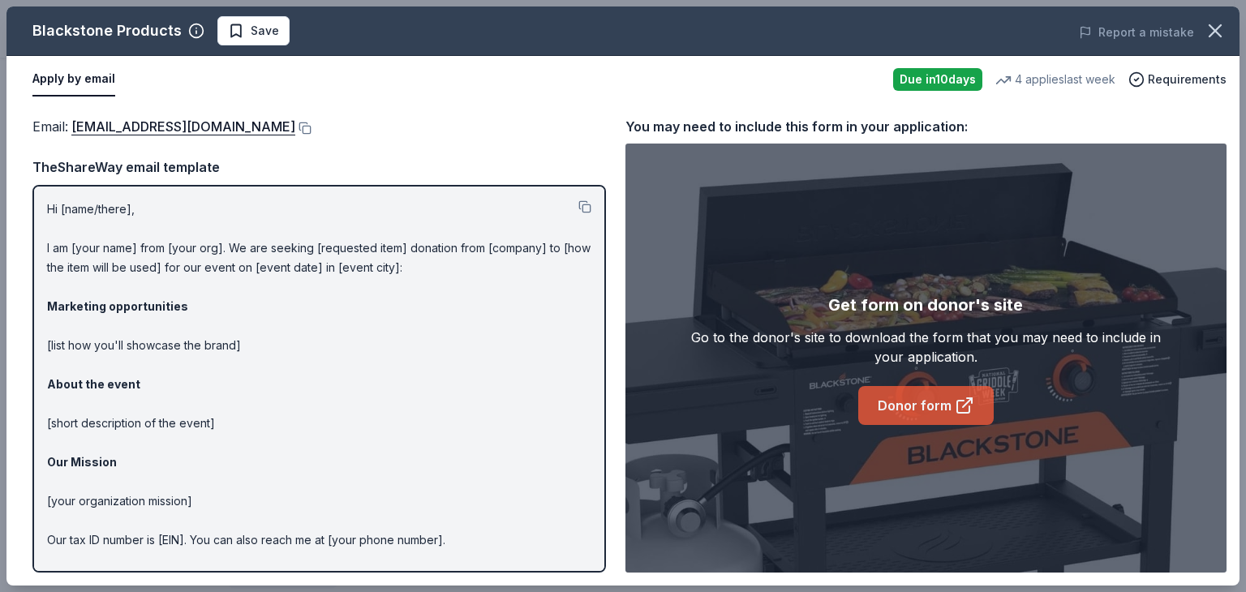
click at [932, 405] on link "Donor form" at bounding box center [927, 405] width 136 height 39
click at [889, 411] on link "Donor form" at bounding box center [927, 405] width 136 height 39
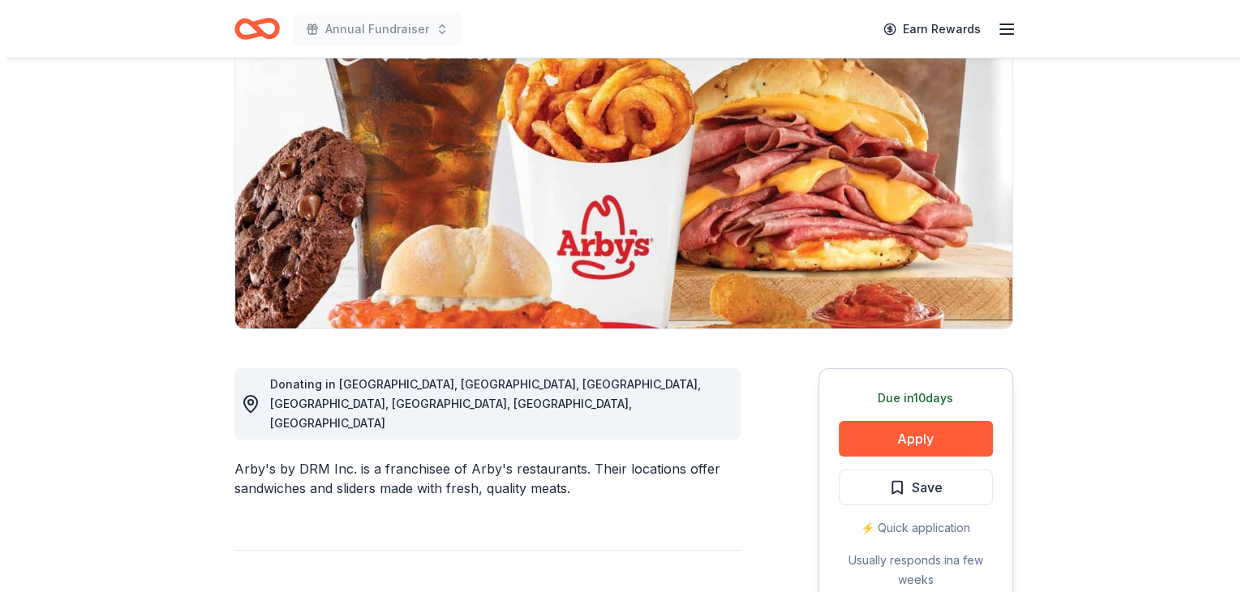
scroll to position [183, 0]
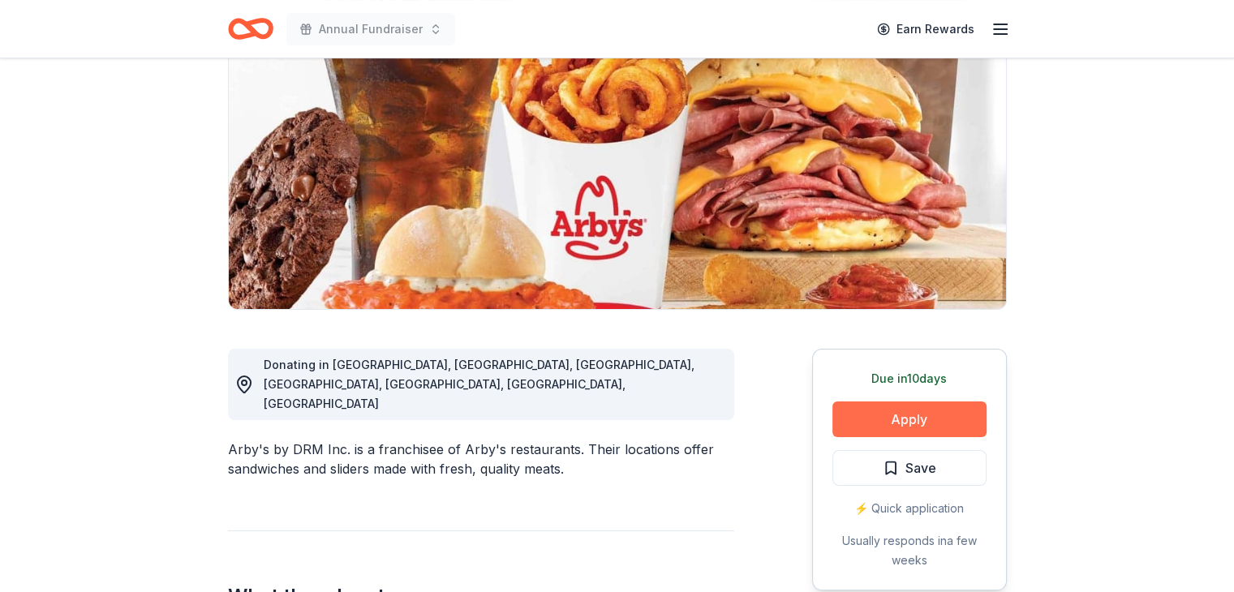
click at [933, 416] on button "Apply" at bounding box center [910, 420] width 154 height 36
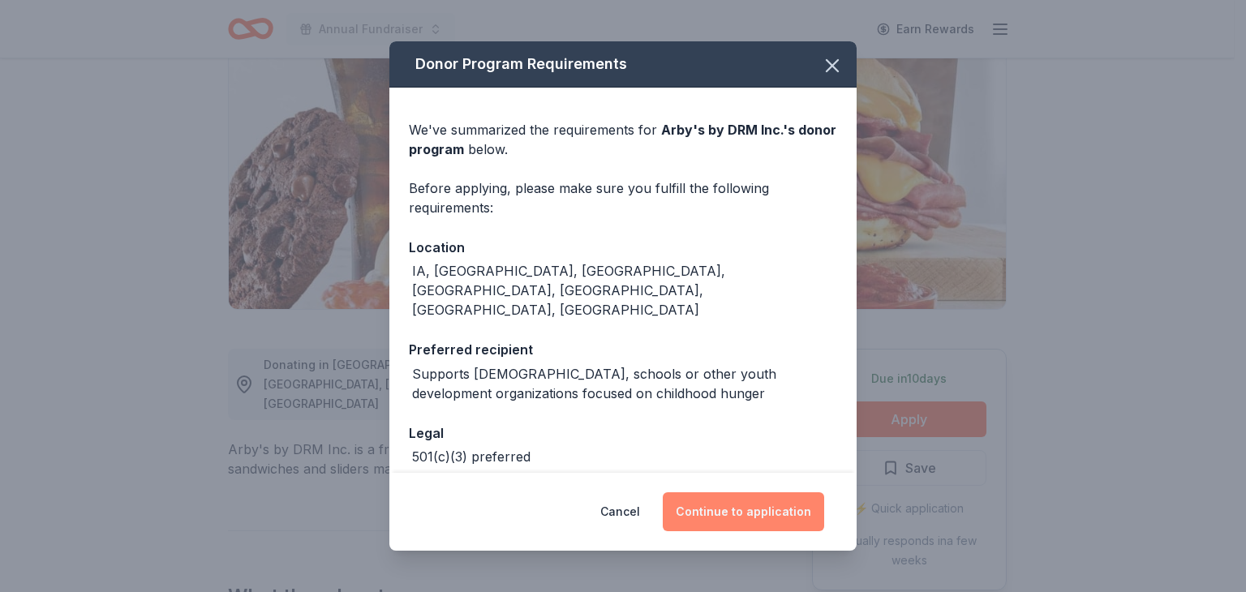
click at [756, 515] on button "Continue to application" at bounding box center [743, 512] width 161 height 39
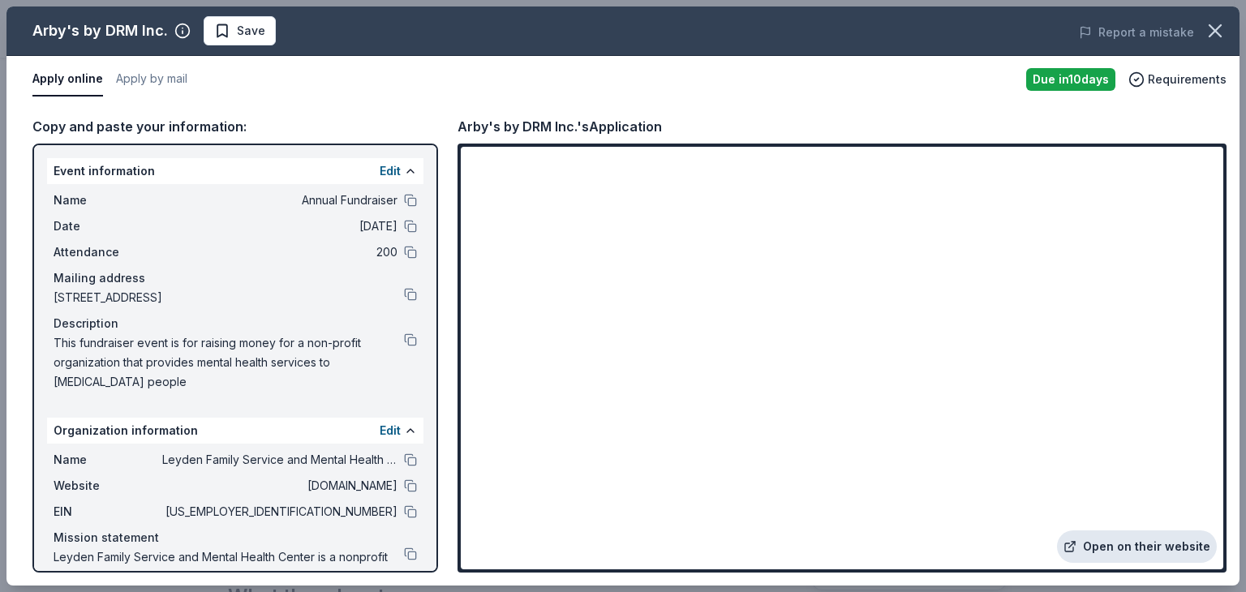
click at [1085, 536] on link "Open on their website" at bounding box center [1137, 547] width 160 height 32
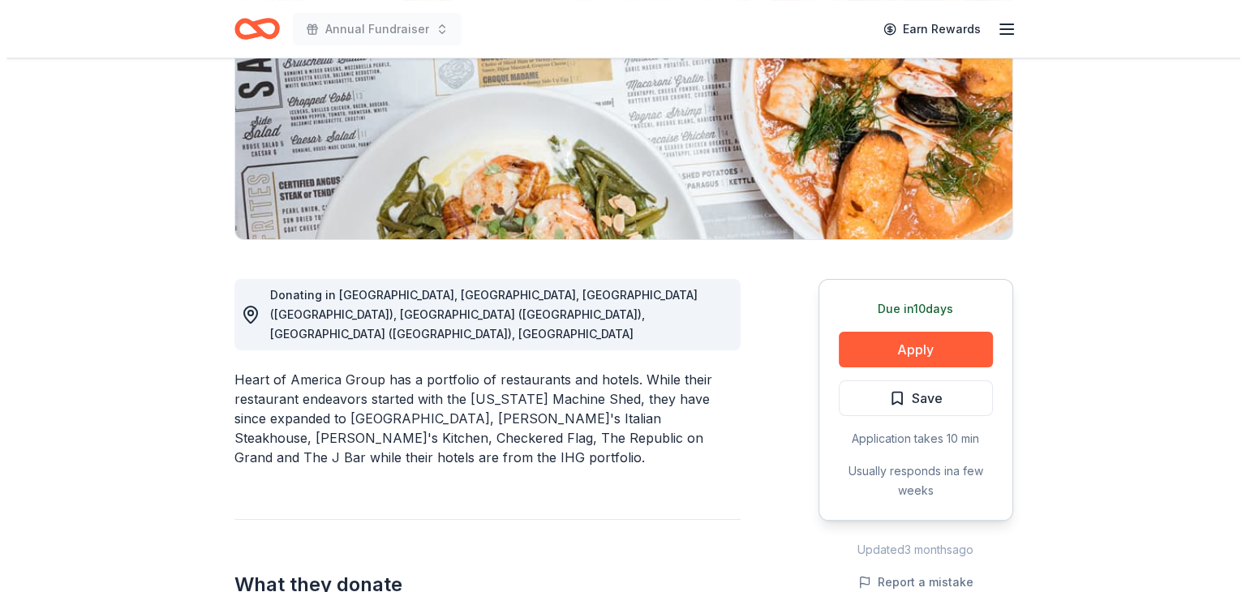
scroll to position [252, 0]
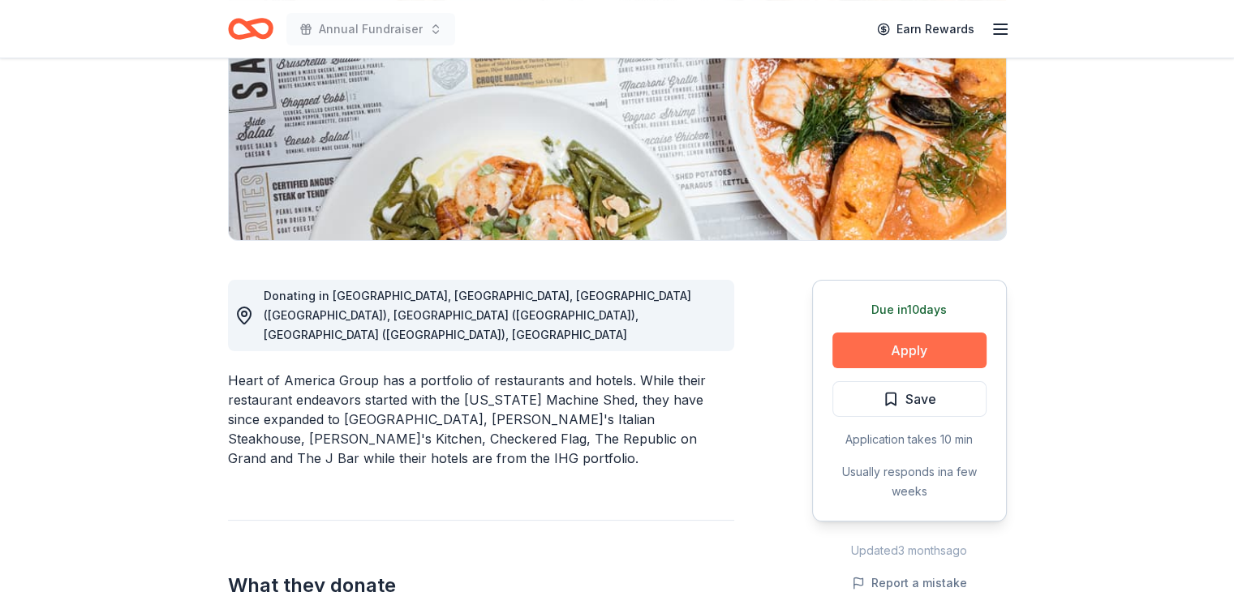
click at [885, 351] on button "Apply" at bounding box center [910, 351] width 154 height 36
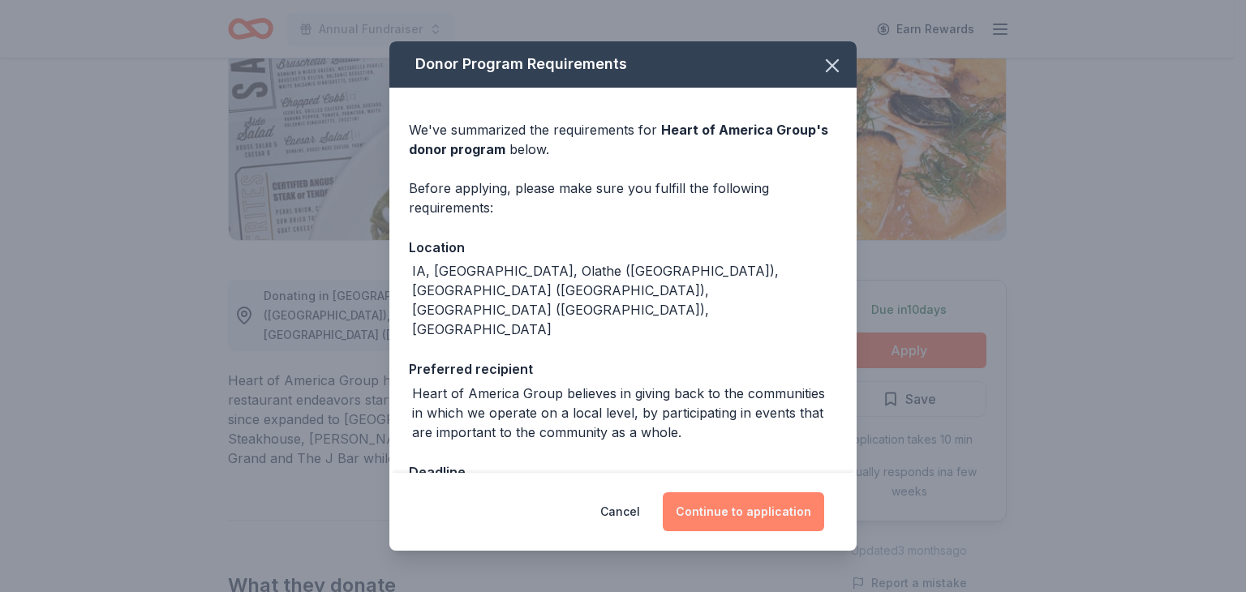
click at [748, 506] on button "Continue to application" at bounding box center [743, 512] width 161 height 39
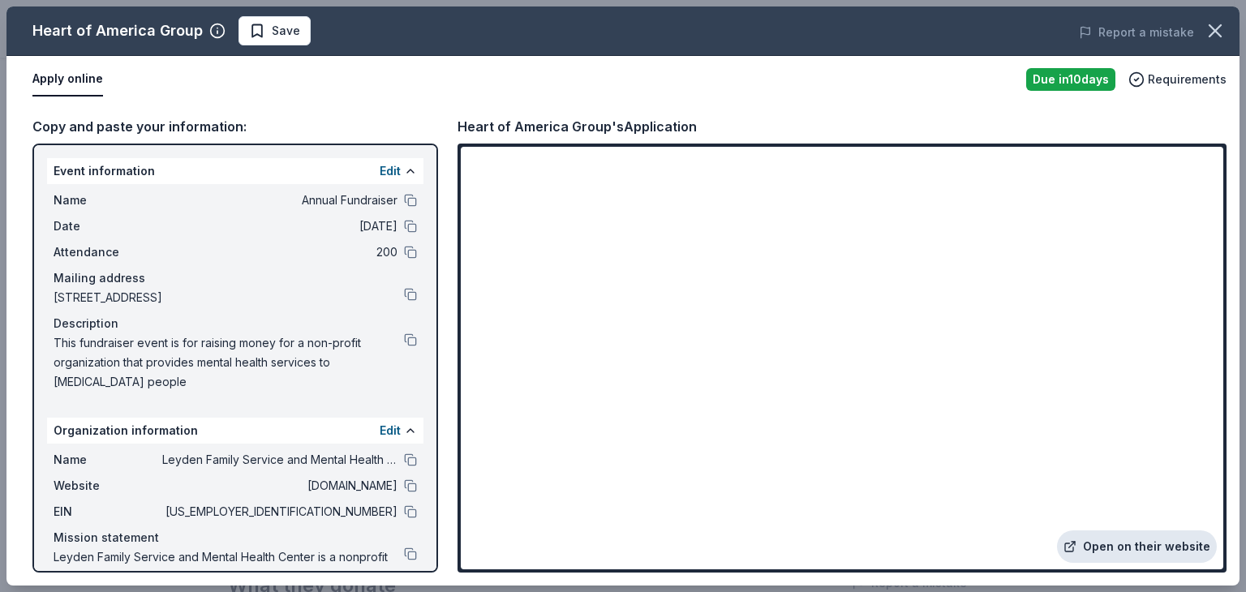
click at [1120, 543] on link "Open on their website" at bounding box center [1137, 547] width 160 height 32
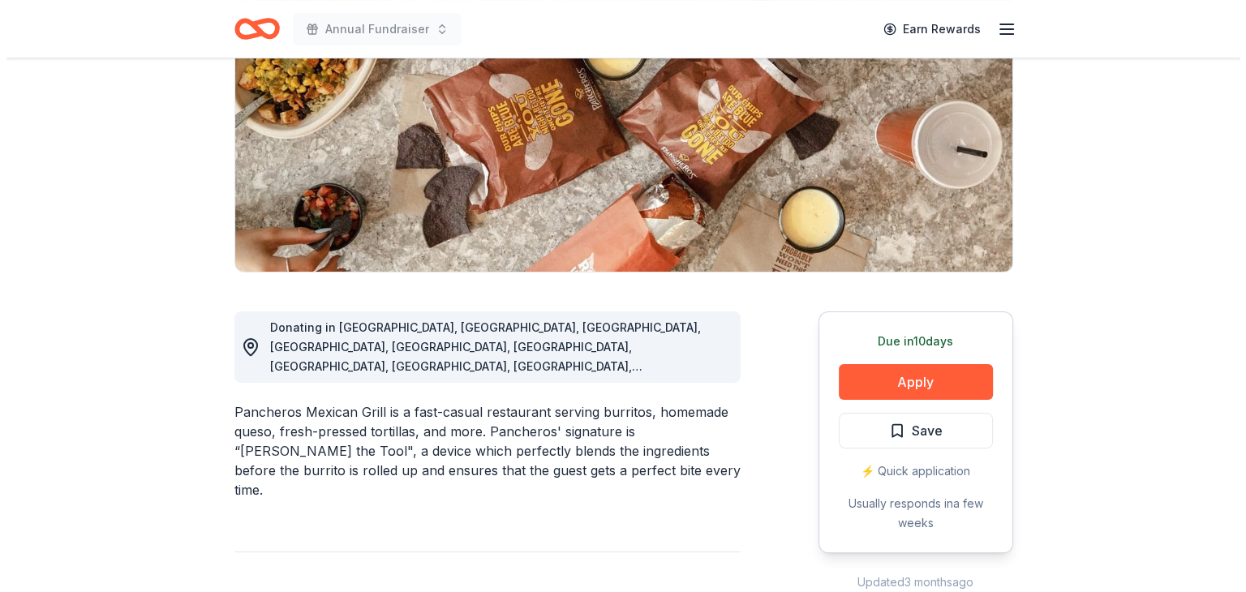
scroll to position [221, 0]
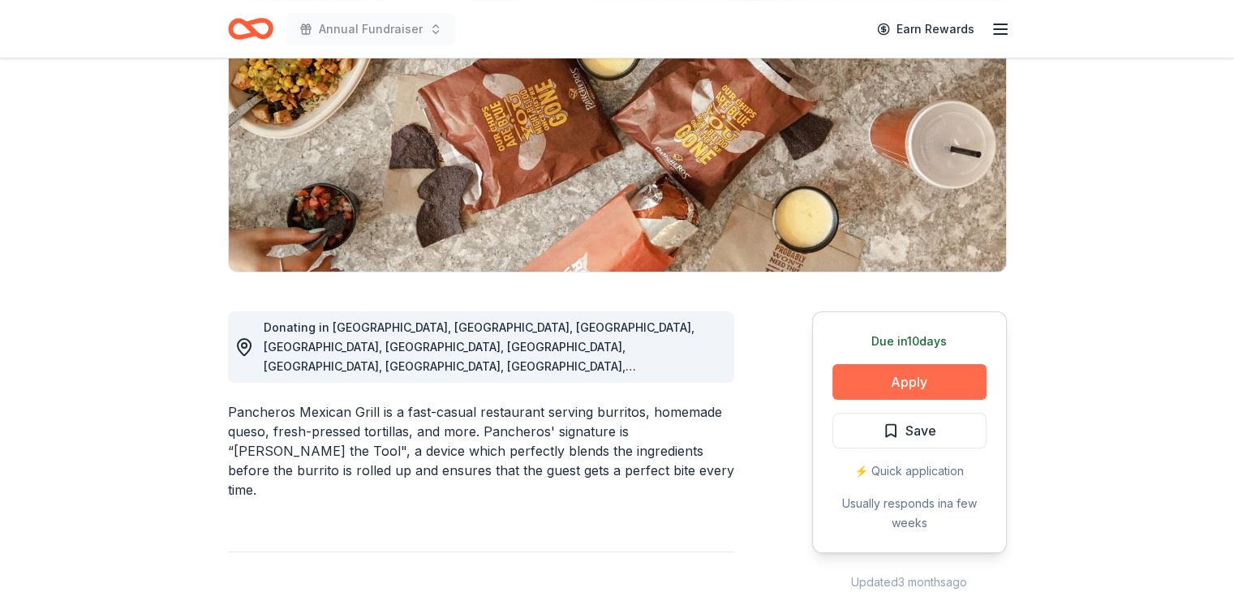
click at [941, 379] on button "Apply" at bounding box center [910, 382] width 154 height 36
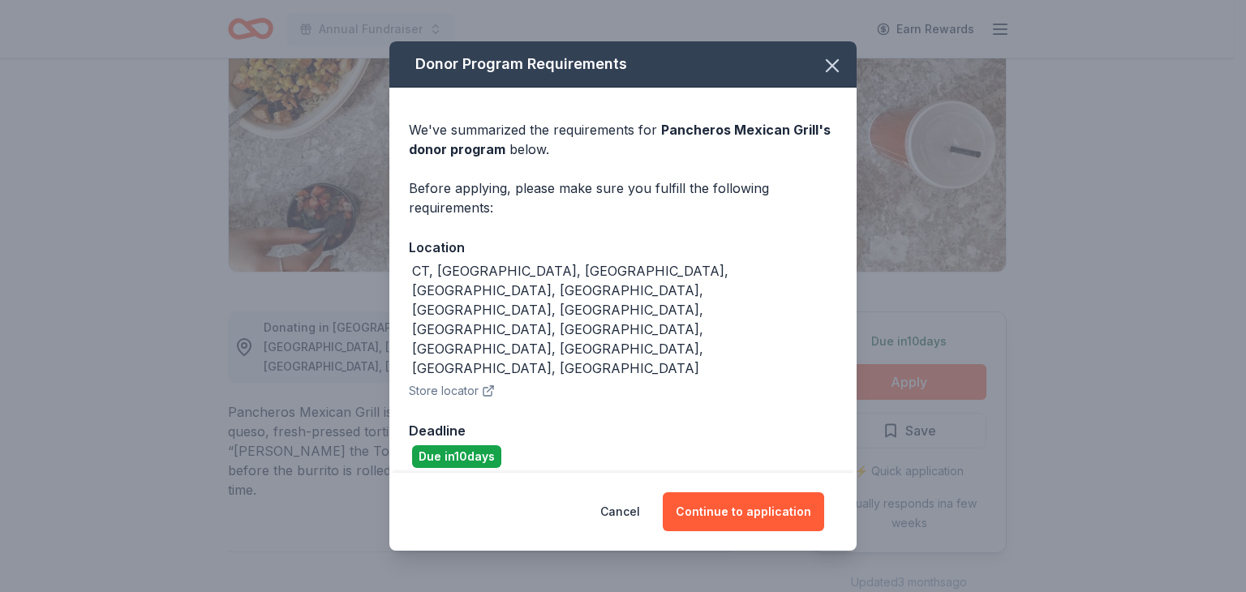
click at [941, 379] on div "Donor Program Requirements We've summarized the requirements for Pancheros Mexi…" at bounding box center [623, 296] width 1246 height 592
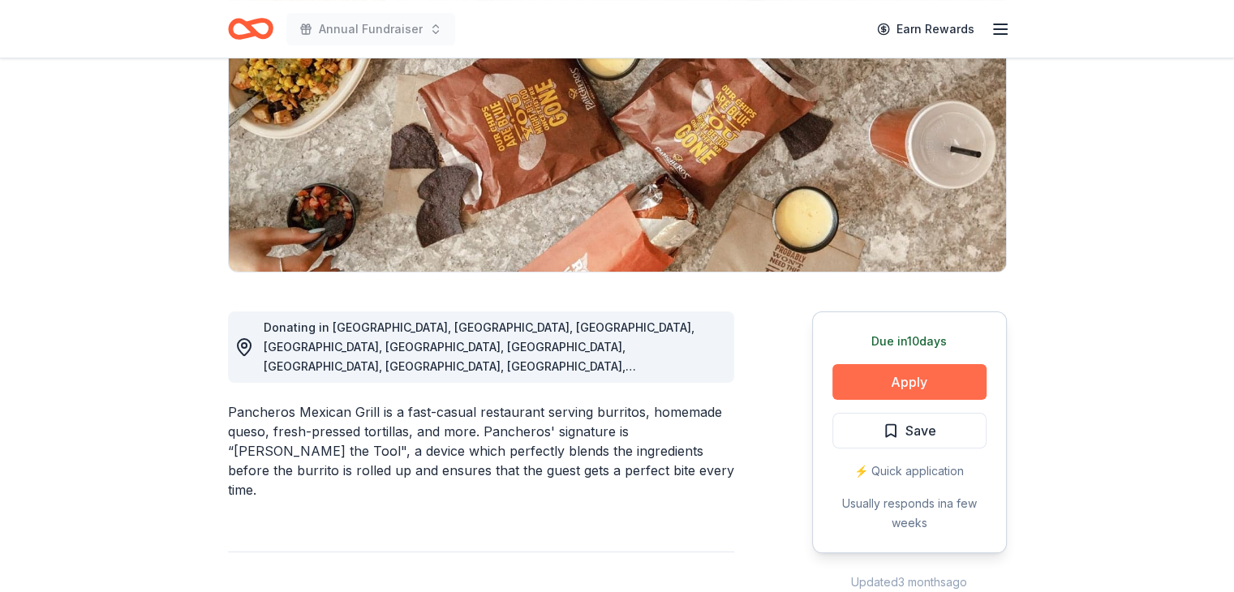
click at [941, 380] on button "Apply" at bounding box center [910, 382] width 154 height 36
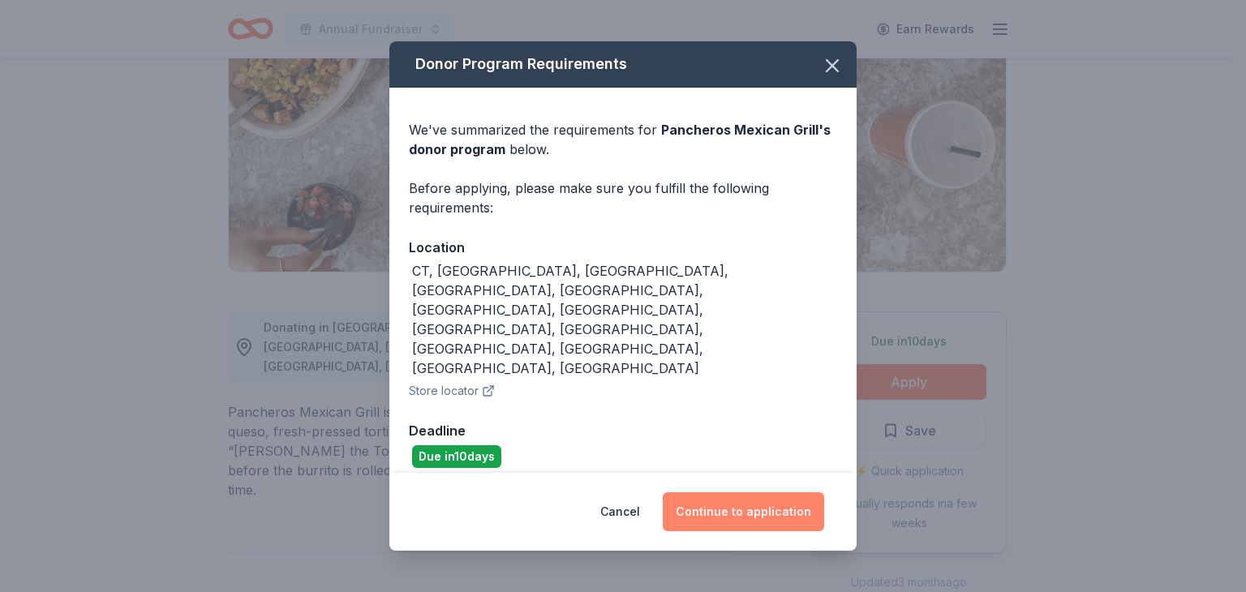
click at [747, 493] on button "Continue to application" at bounding box center [743, 512] width 161 height 39
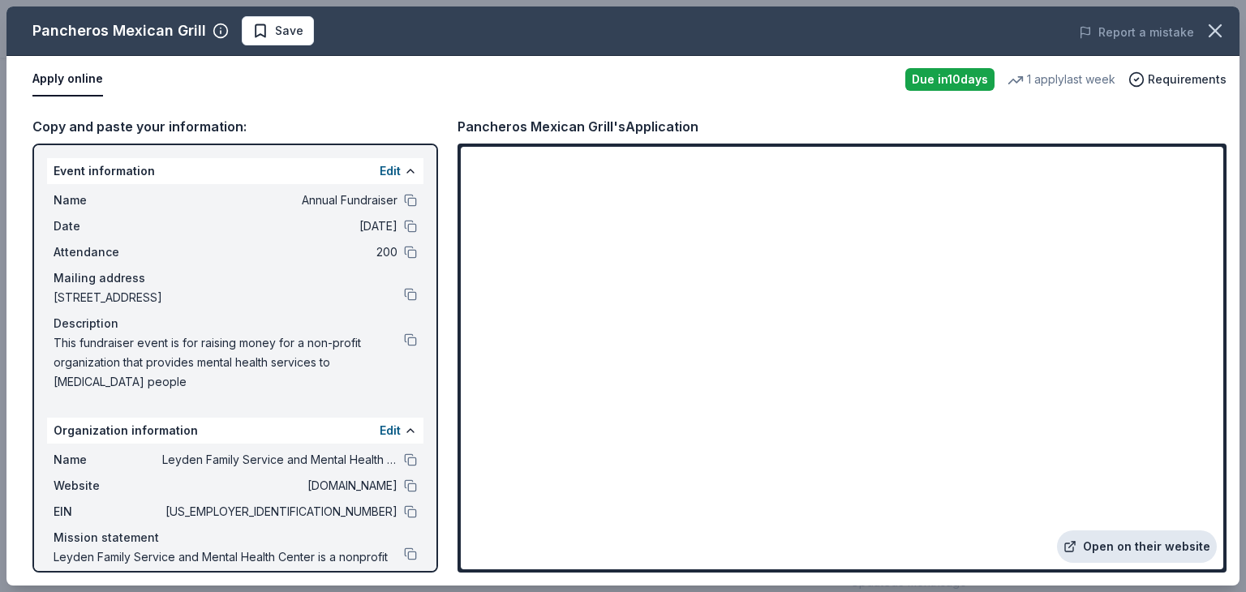
click at [1146, 556] on link "Open on their website" at bounding box center [1137, 547] width 160 height 32
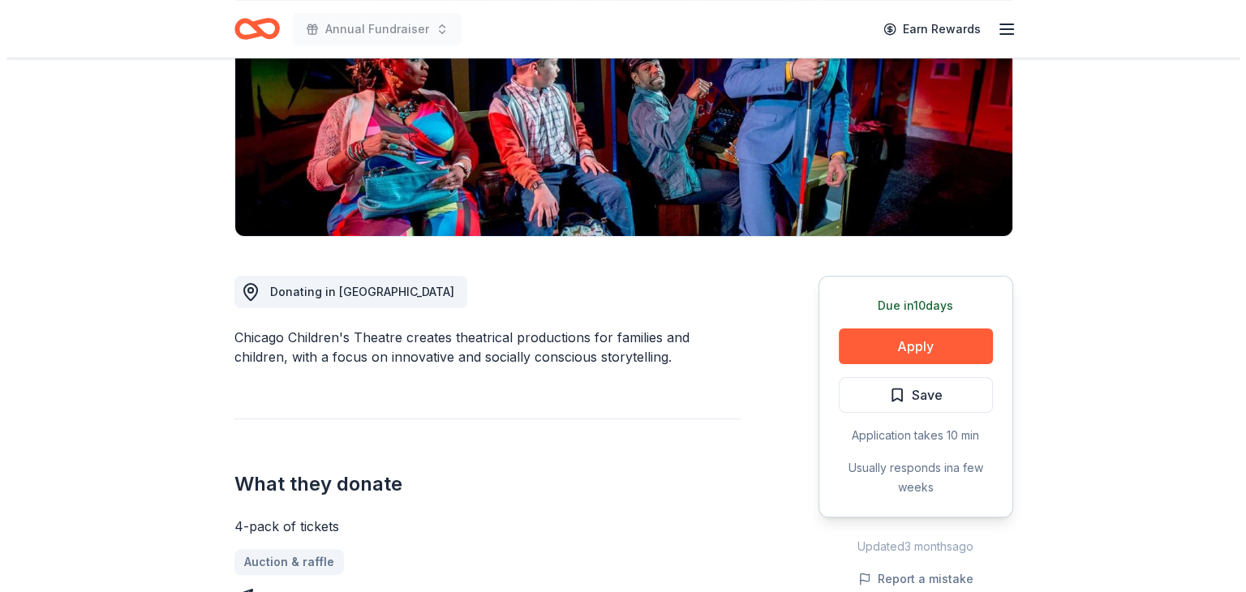
scroll to position [266, 0]
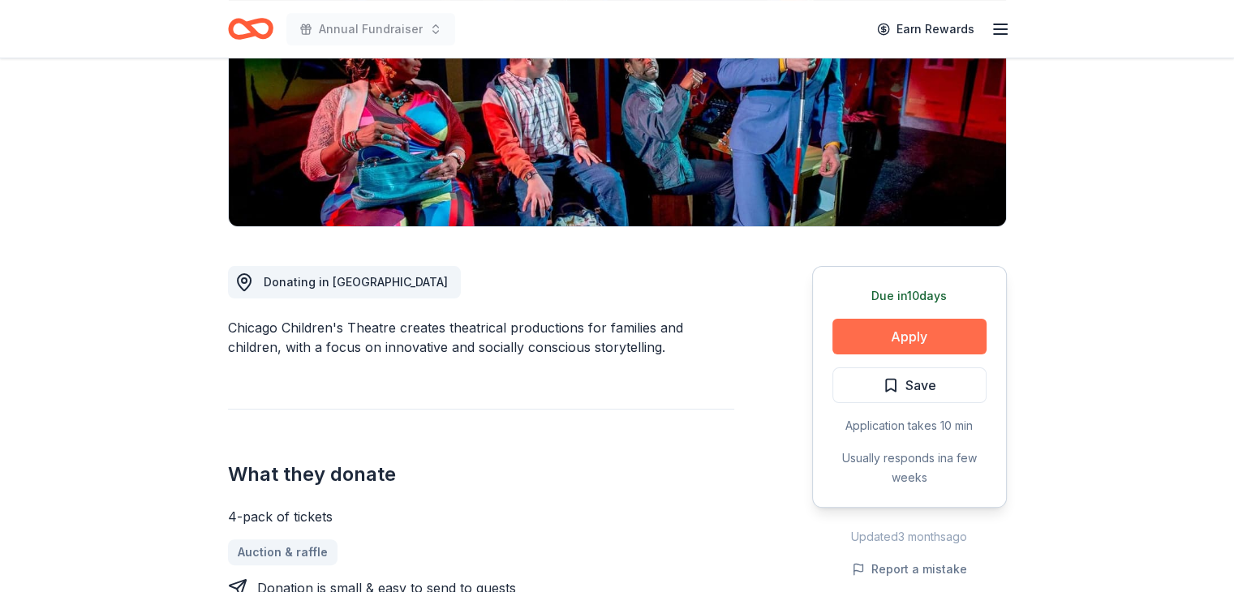
click at [918, 337] on button "Apply" at bounding box center [910, 337] width 154 height 36
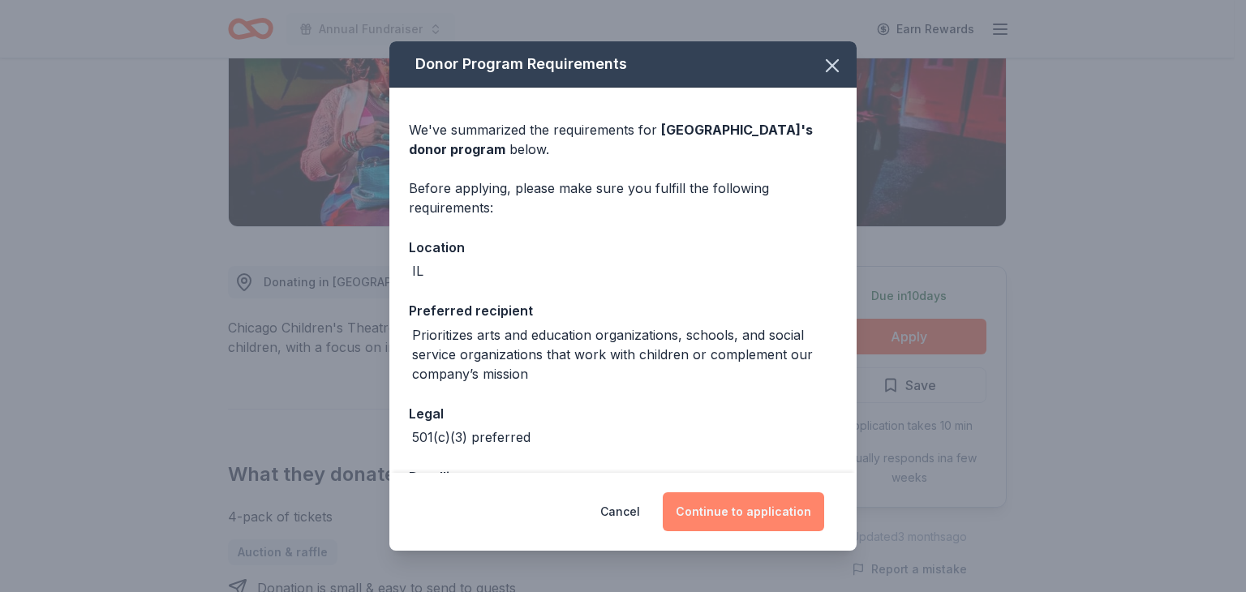
click at [713, 519] on button "Continue to application" at bounding box center [743, 512] width 161 height 39
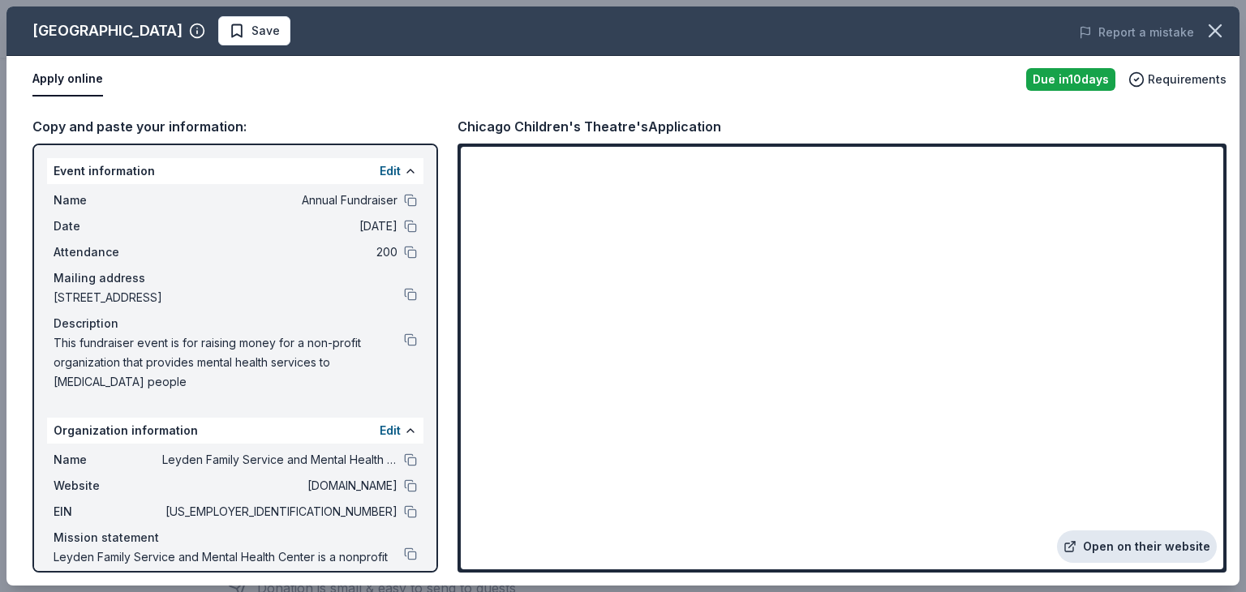
click at [1152, 543] on link "Open on their website" at bounding box center [1137, 547] width 160 height 32
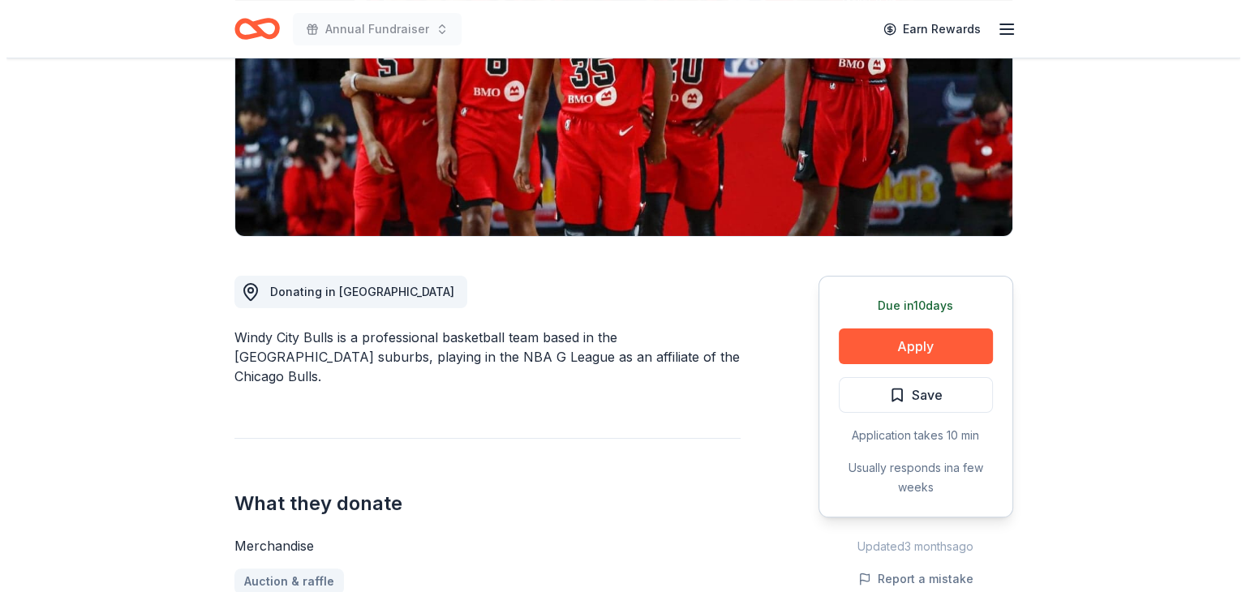
scroll to position [275, 0]
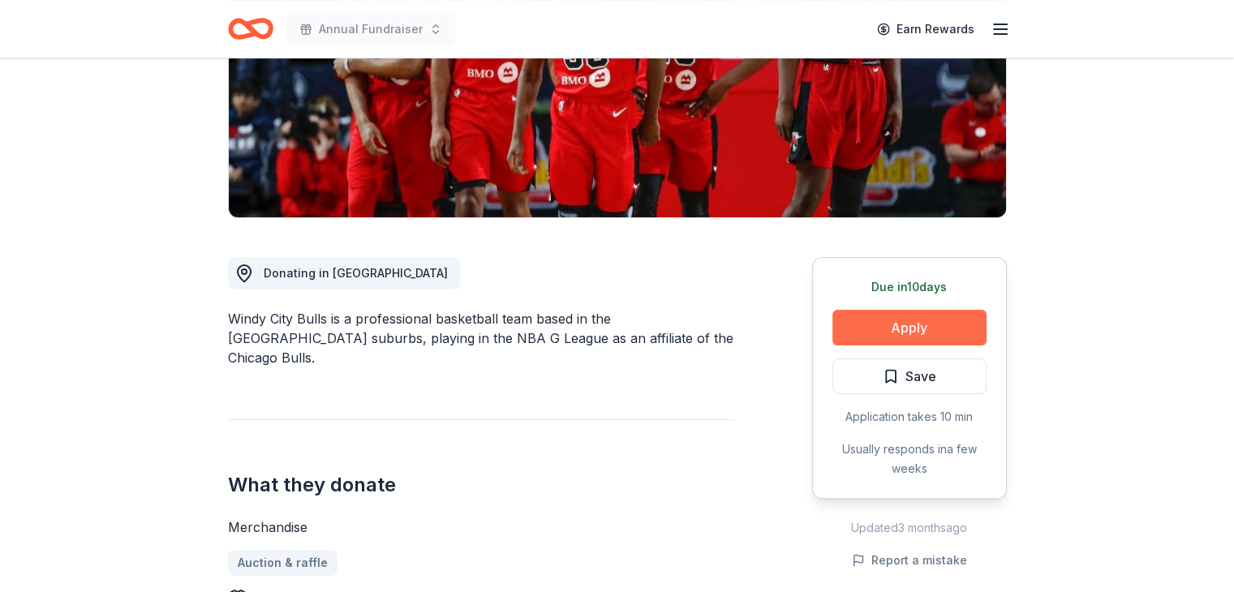
click at [884, 321] on button "Apply" at bounding box center [910, 328] width 154 height 36
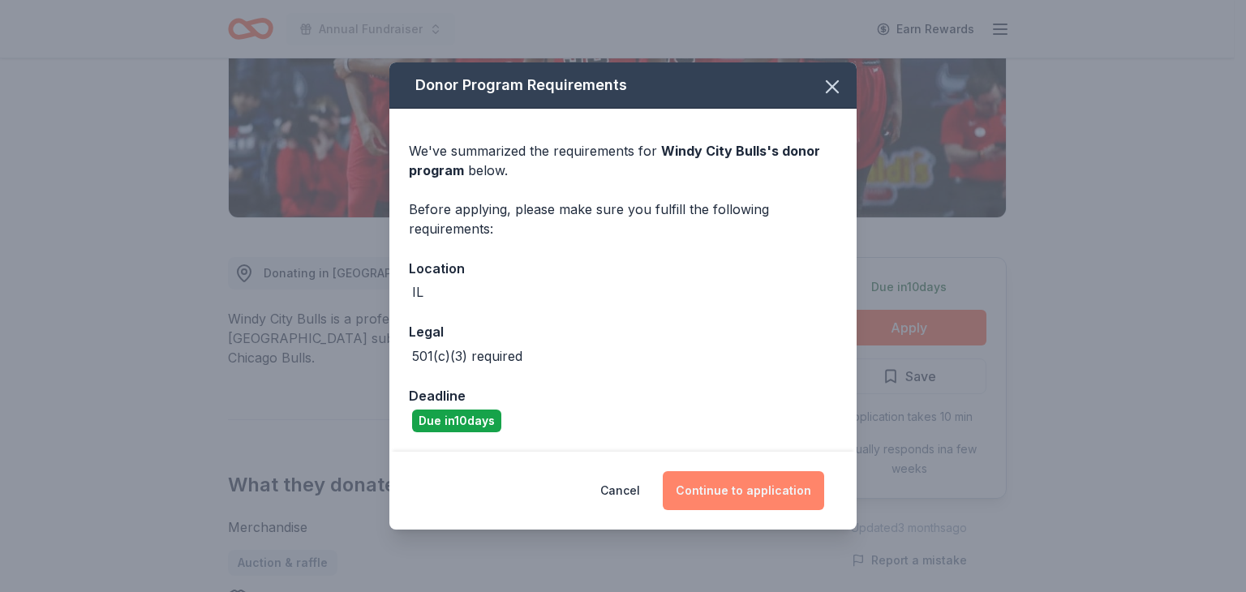
click at [747, 493] on button "Continue to application" at bounding box center [743, 490] width 161 height 39
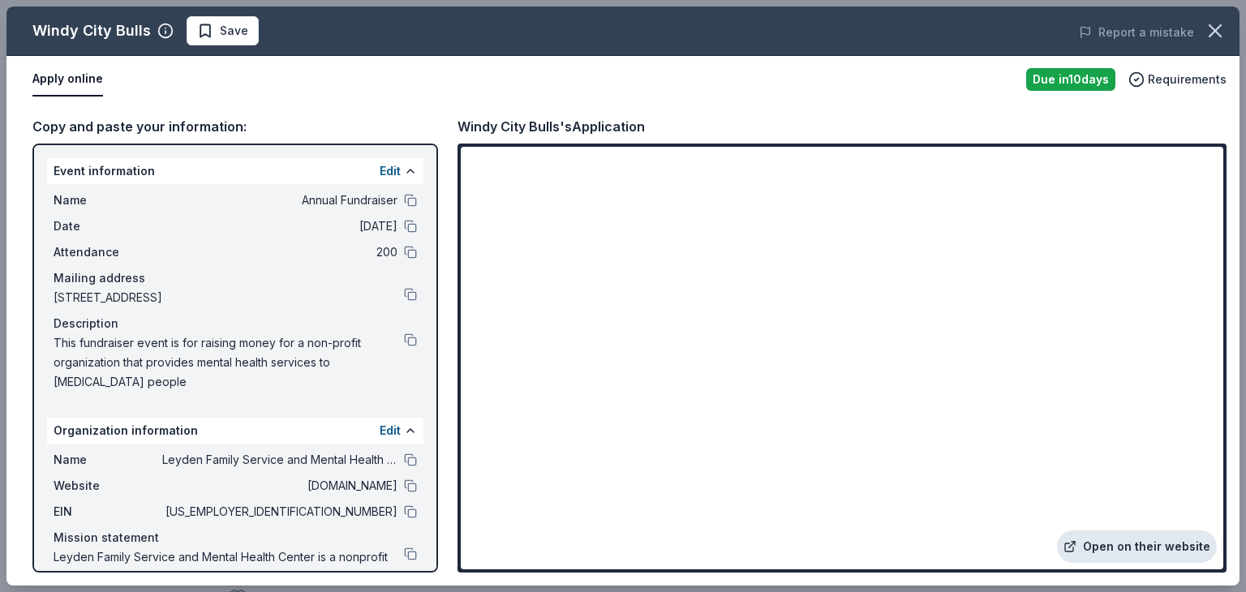
click at [1167, 543] on link "Open on their website" at bounding box center [1137, 547] width 160 height 32
click at [1170, 543] on link "Open on their website" at bounding box center [1137, 547] width 160 height 32
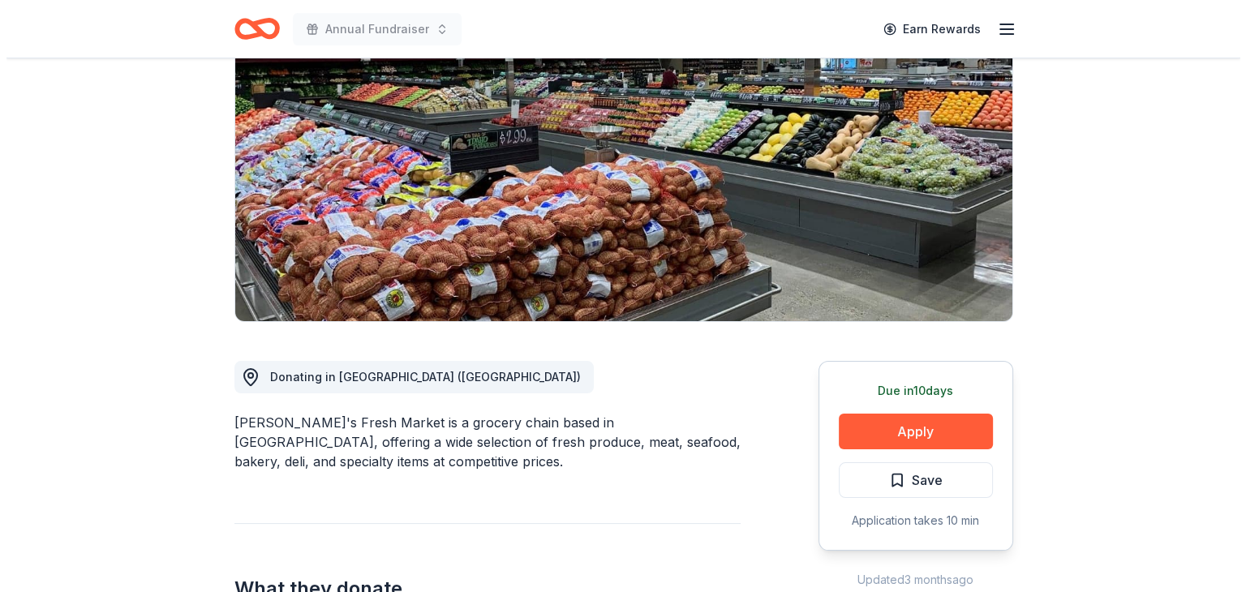
scroll to position [181, 0]
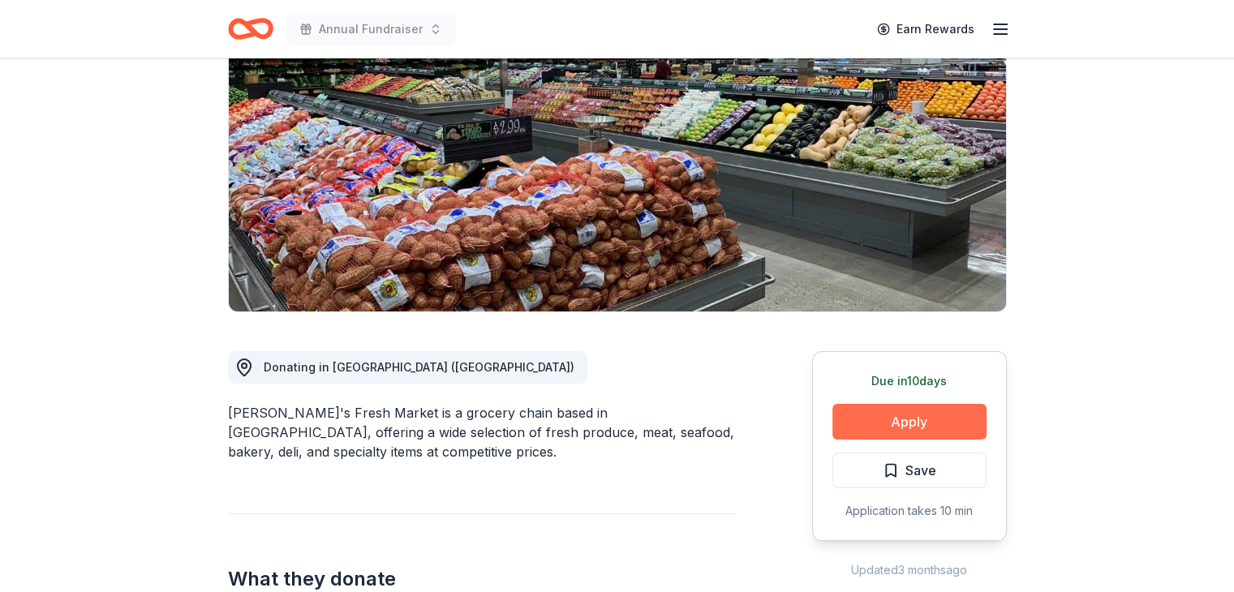
click at [909, 420] on button "Apply" at bounding box center [910, 422] width 154 height 36
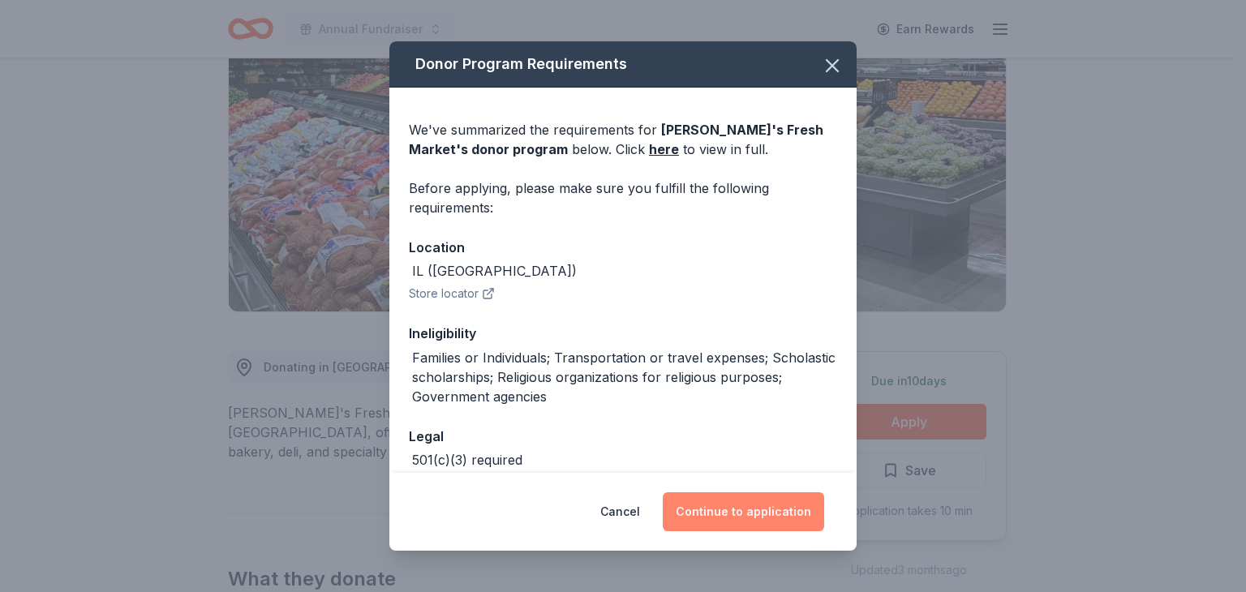
click at [750, 510] on button "Continue to application" at bounding box center [743, 512] width 161 height 39
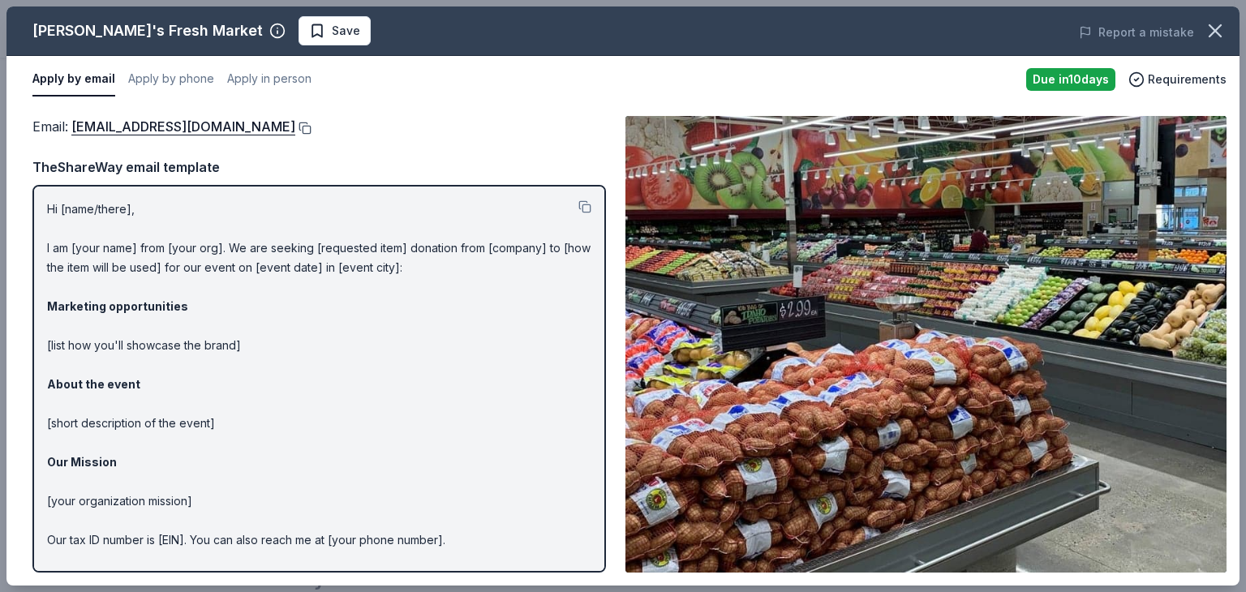
click at [305, 124] on button at bounding box center [303, 128] width 16 height 13
click at [299, 128] on button at bounding box center [303, 128] width 16 height 13
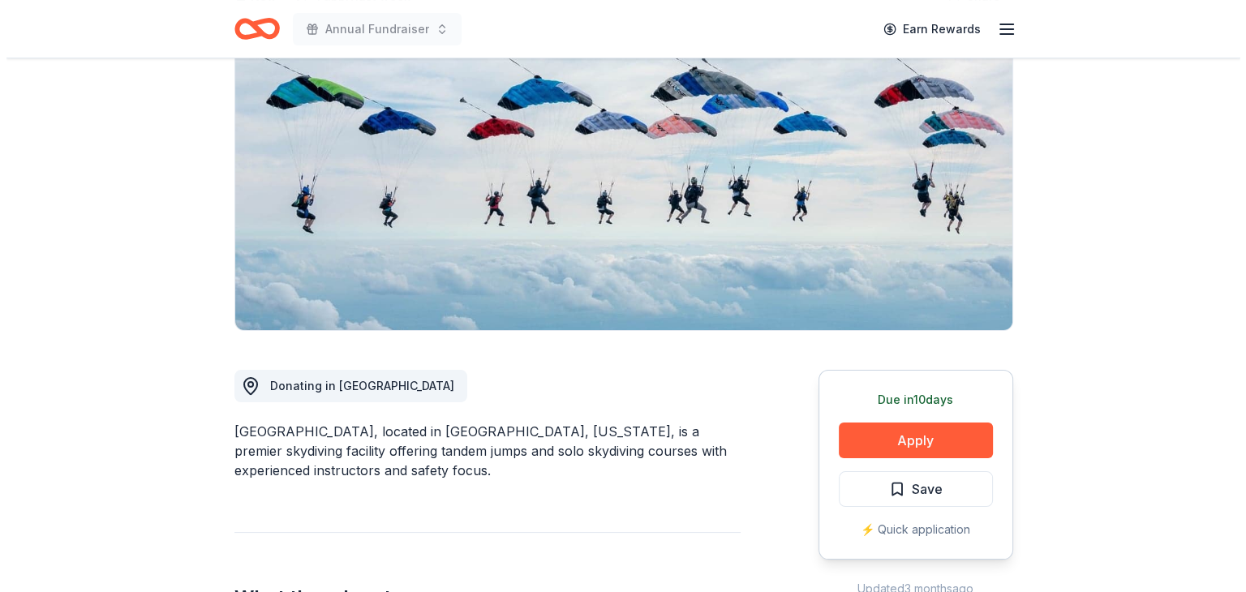
scroll to position [164, 0]
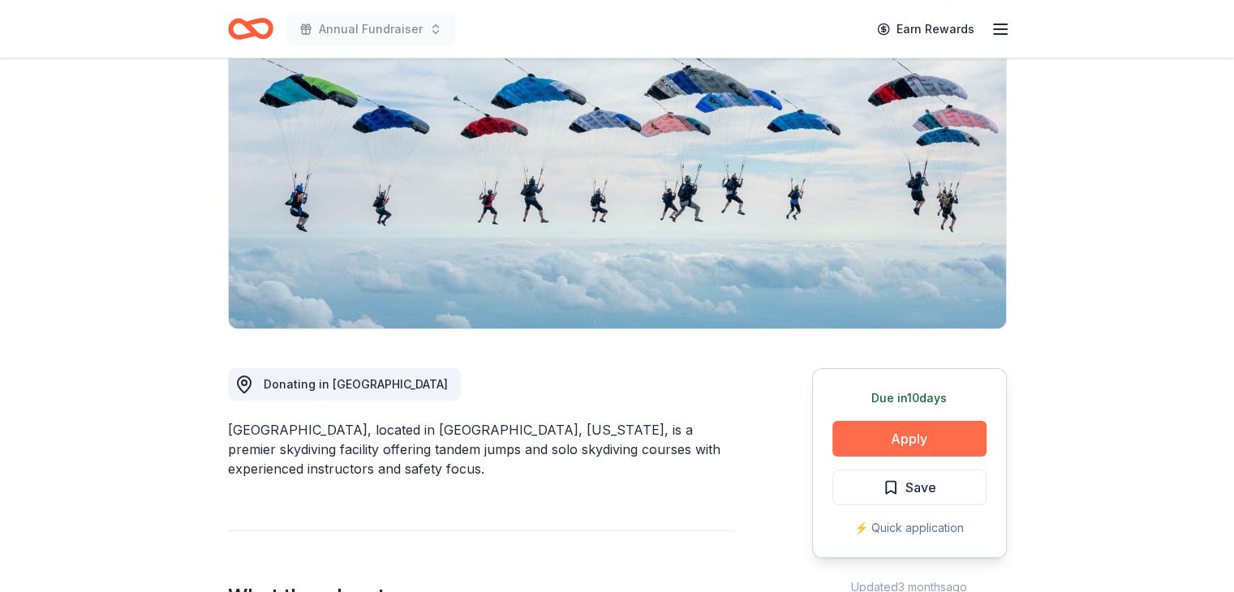
click at [872, 429] on button "Apply" at bounding box center [910, 439] width 154 height 36
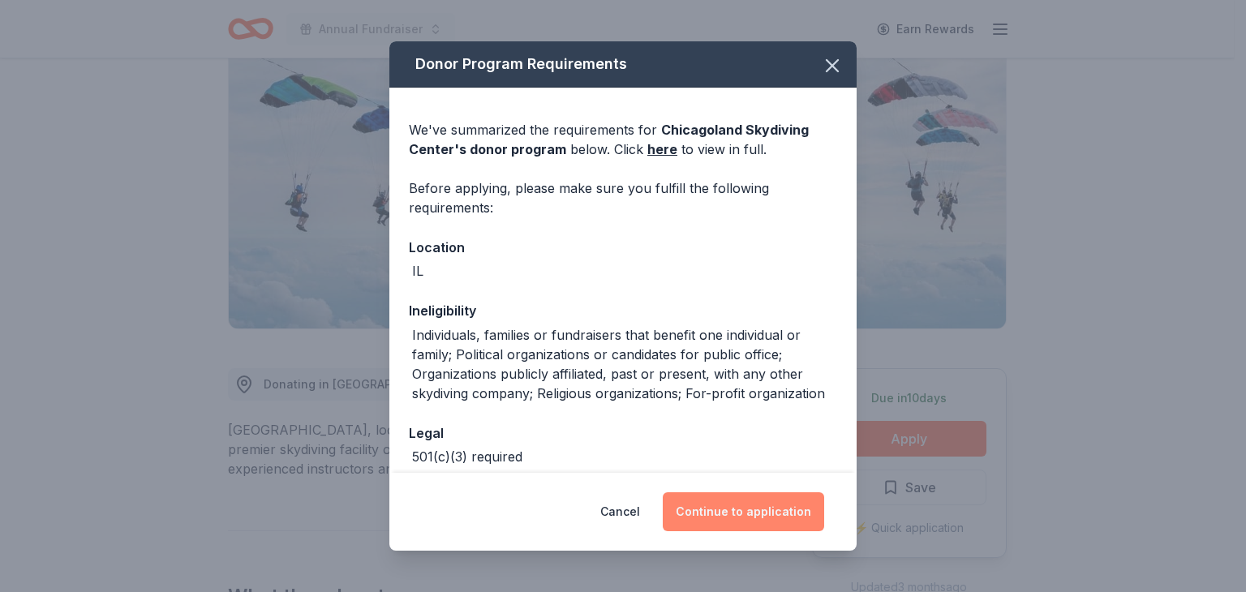
click at [737, 510] on button "Continue to application" at bounding box center [743, 512] width 161 height 39
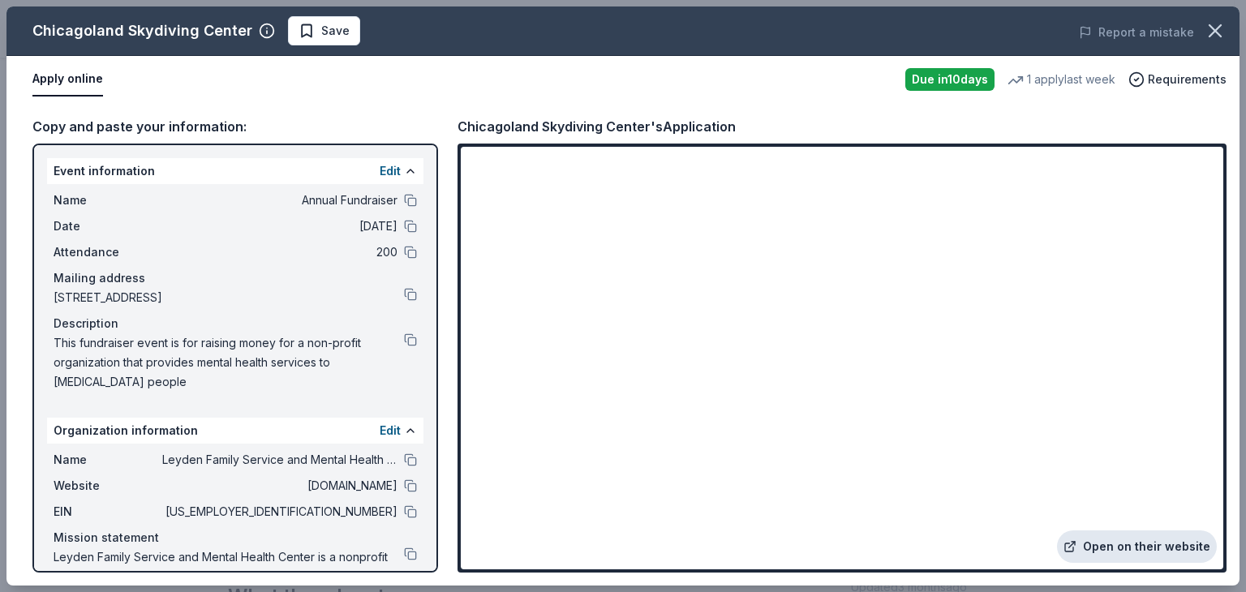
click at [1099, 551] on link "Open on their website" at bounding box center [1137, 547] width 160 height 32
click at [1136, 545] on link "Open on their website" at bounding box center [1137, 547] width 160 height 32
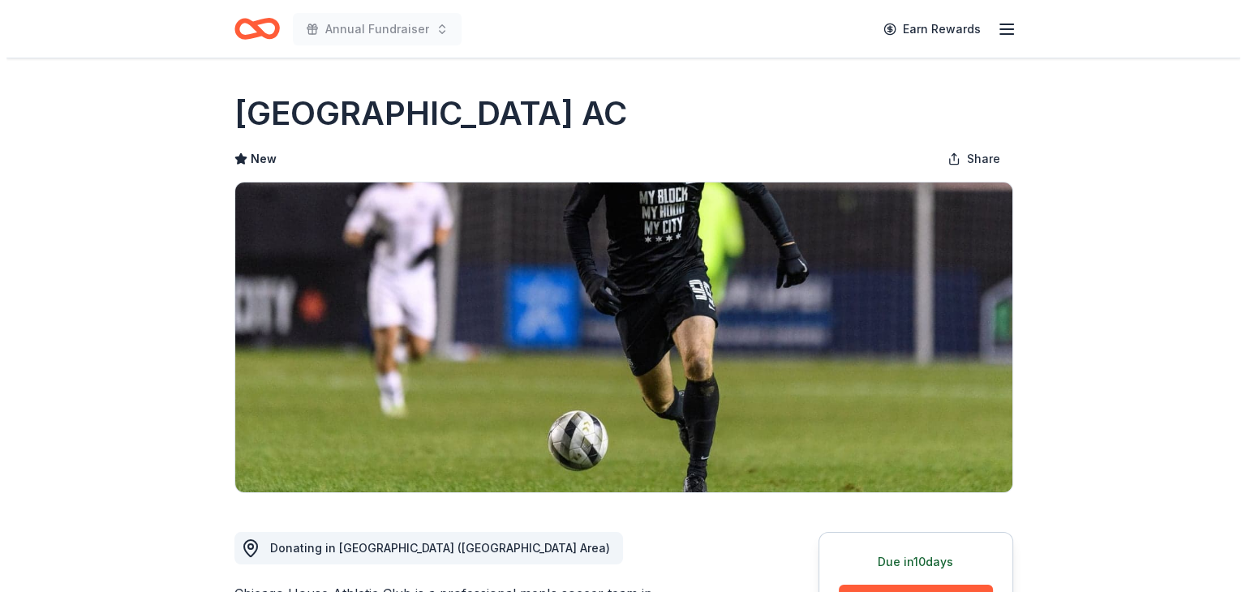
scroll to position [154, 0]
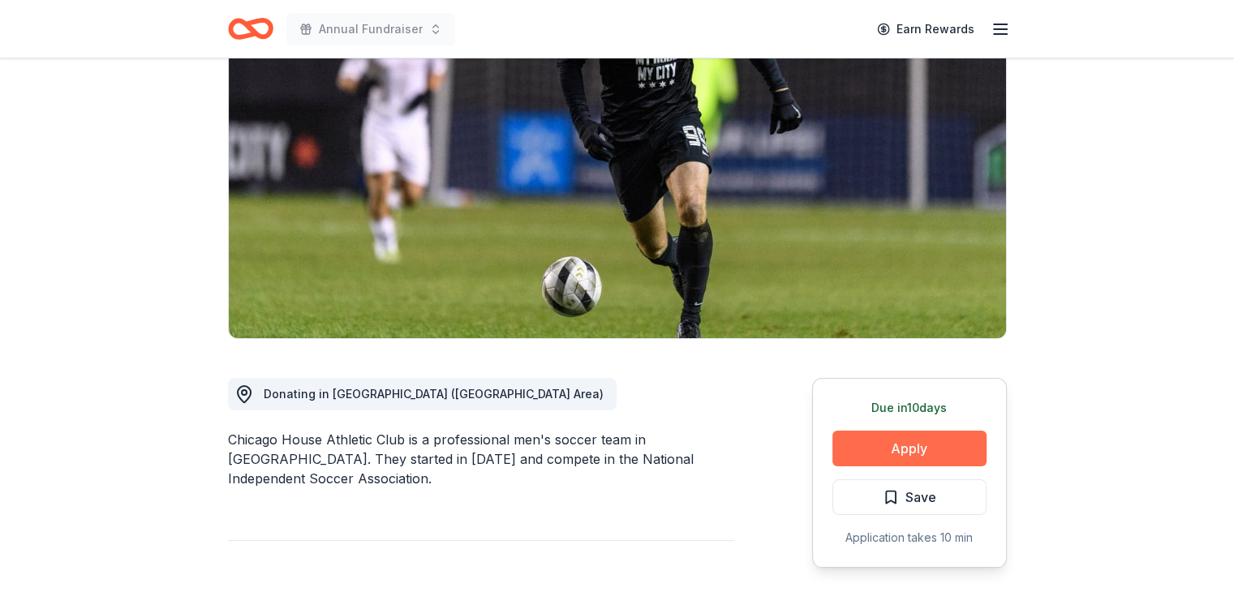
click at [918, 444] on button "Apply" at bounding box center [910, 449] width 154 height 36
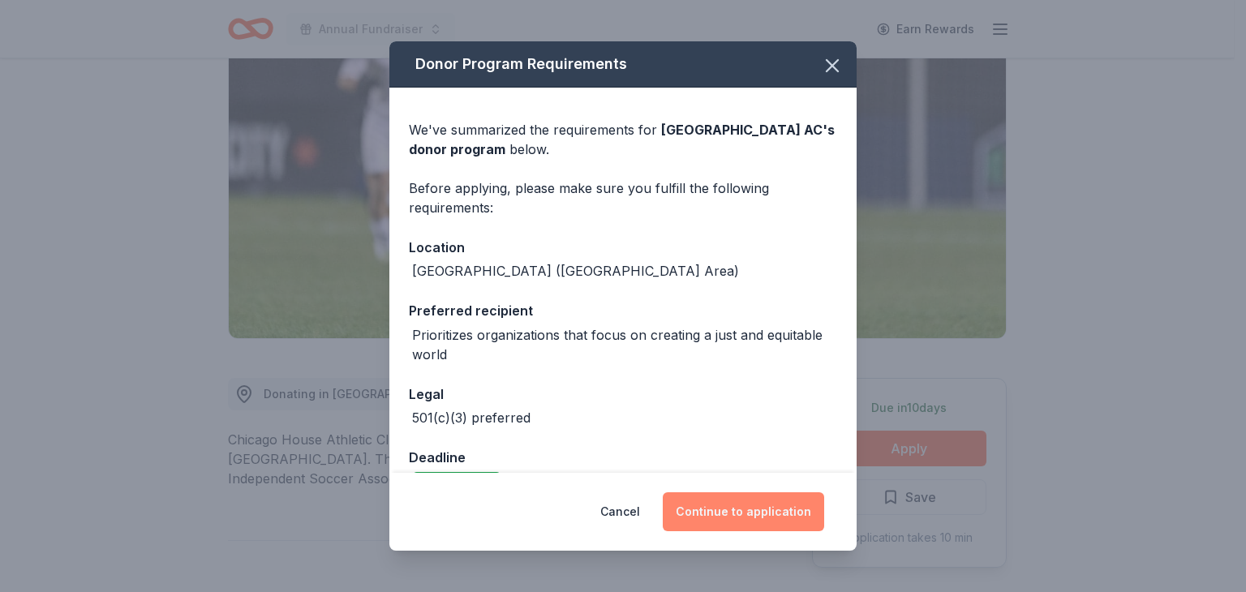
click at [775, 519] on button "Continue to application" at bounding box center [743, 512] width 161 height 39
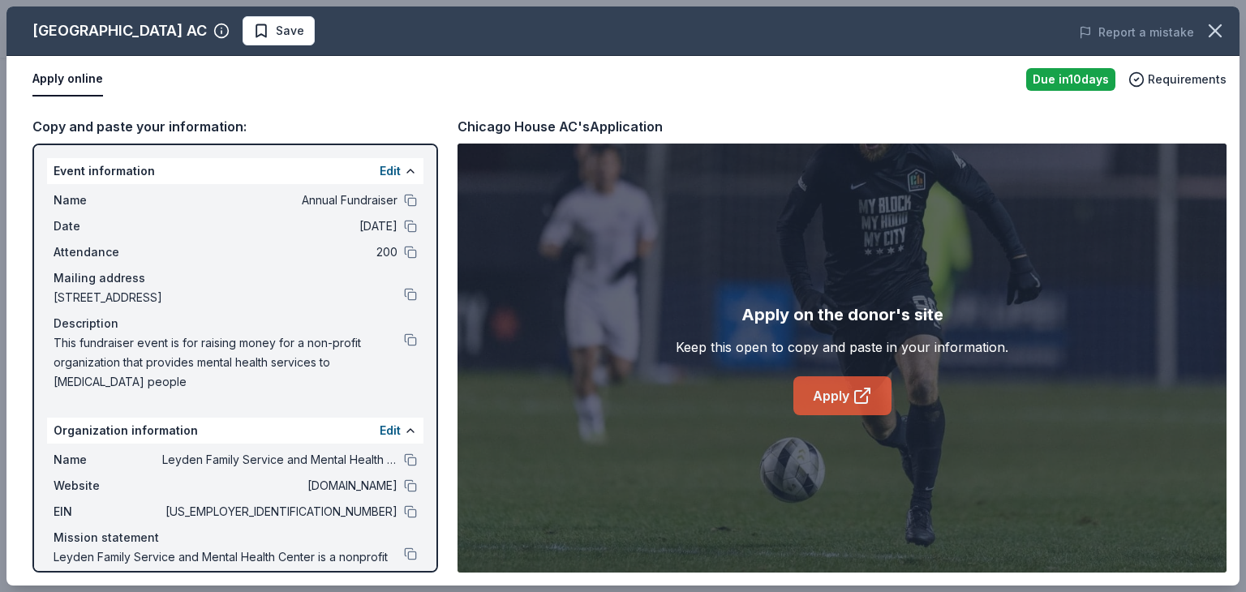
click at [860, 400] on icon at bounding box center [862, 395] width 19 height 19
